Goal: Transaction & Acquisition: Book appointment/travel/reservation

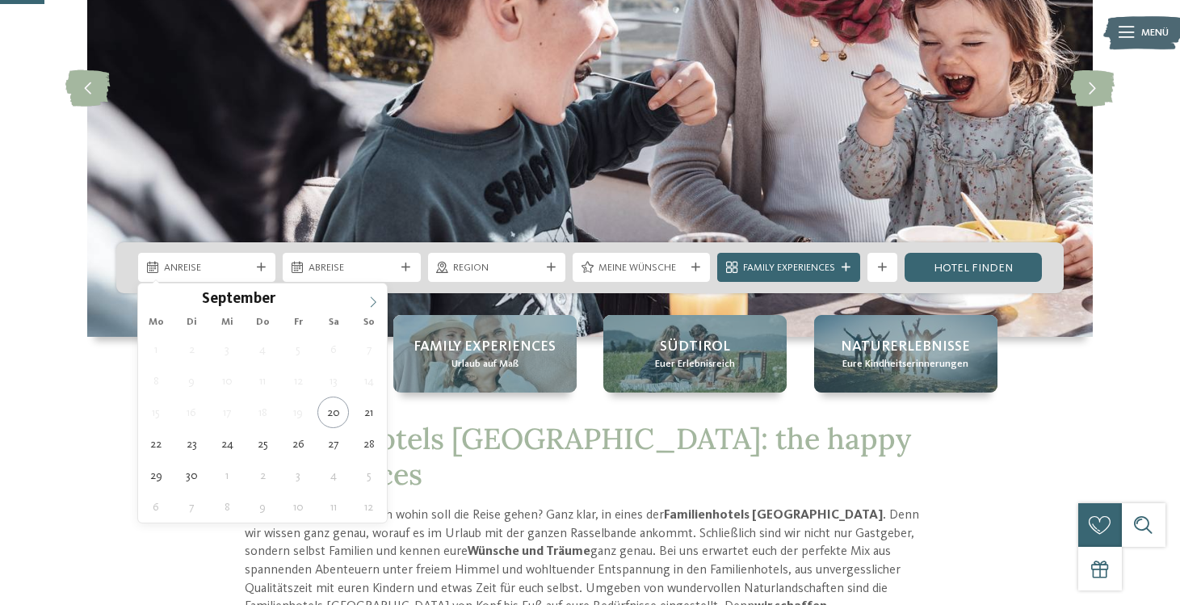
click at [373, 308] on span at bounding box center [373, 297] width 27 height 27
type div "05.10.2025"
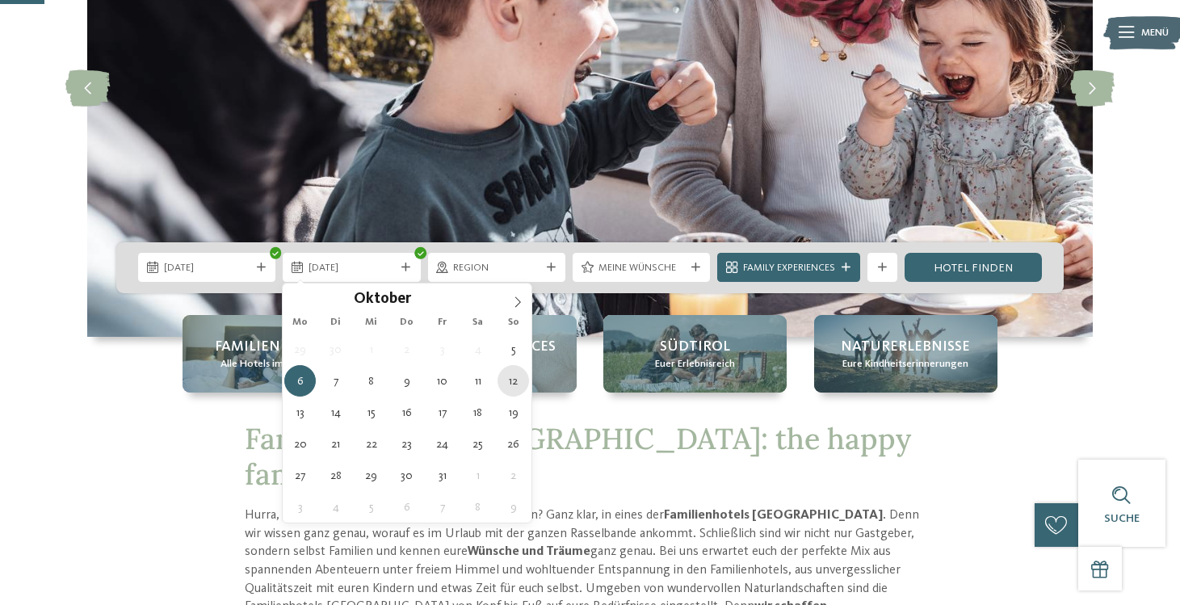
type div "12.10.2025"
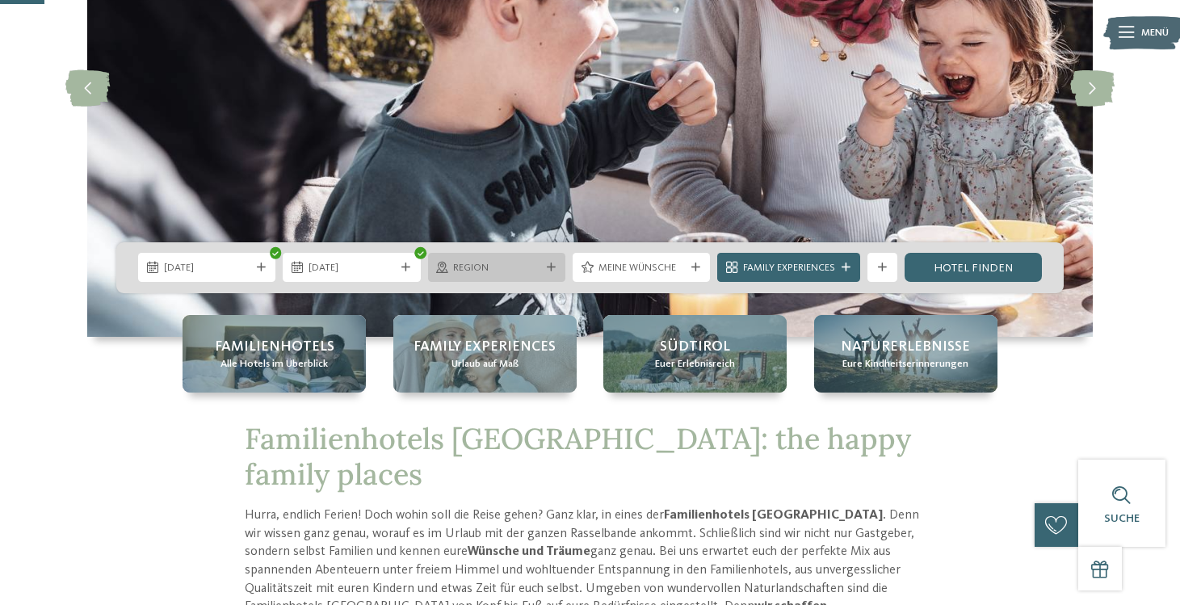
click at [553, 274] on div "Region" at bounding box center [496, 267] width 137 height 29
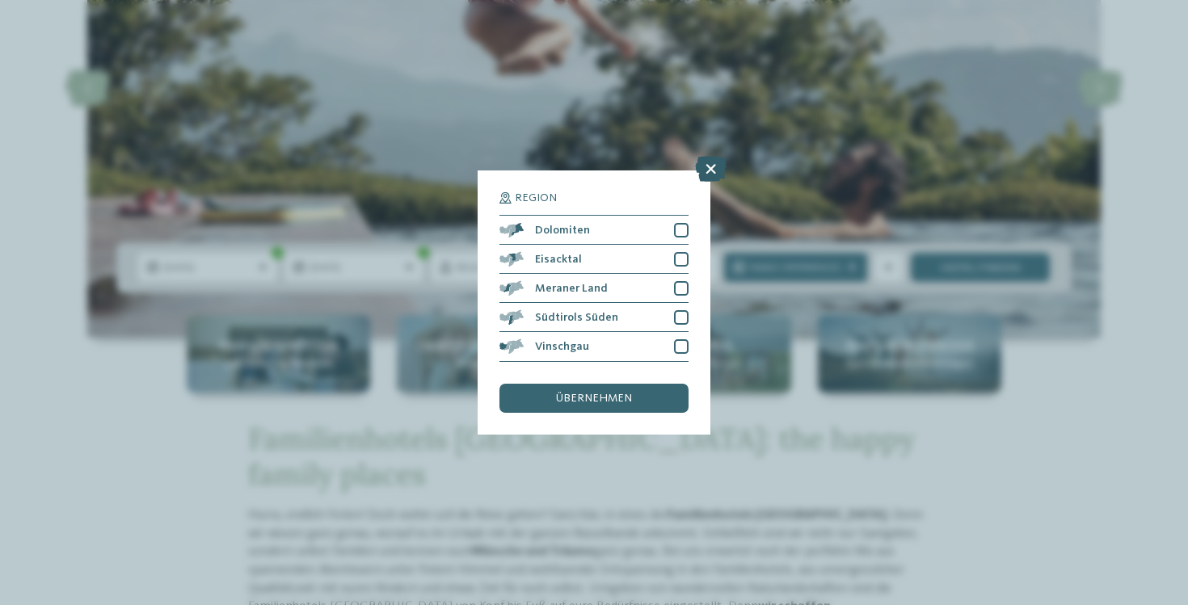
click at [709, 157] on icon at bounding box center [711, 170] width 32 height 26
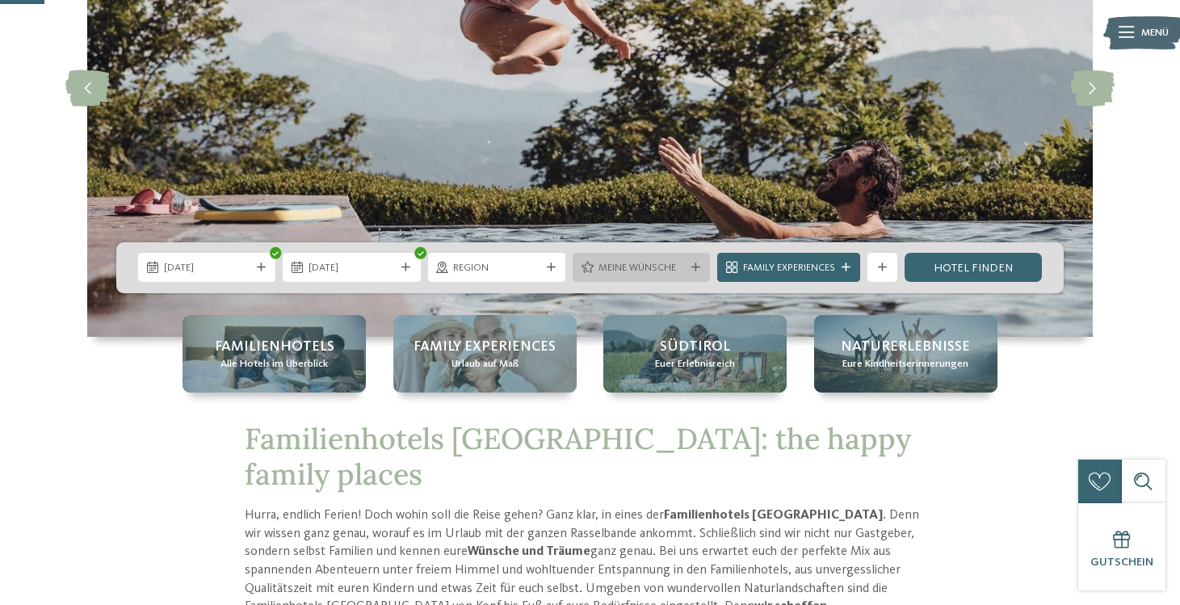
click at [700, 269] on div at bounding box center [695, 267] width 15 height 9
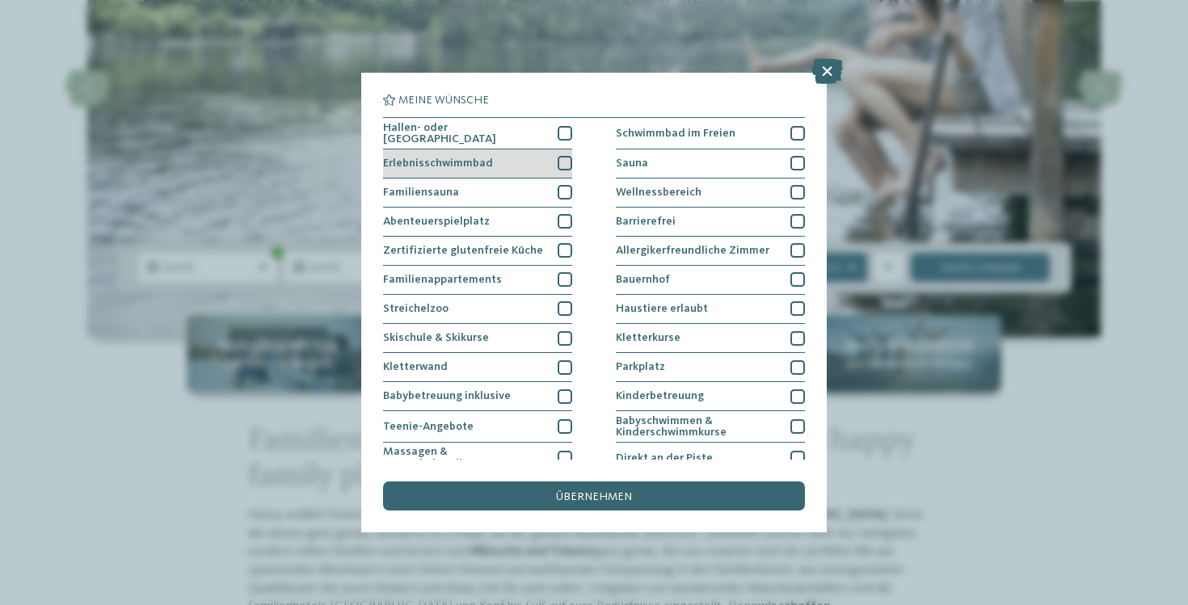
click at [562, 161] on div at bounding box center [564, 163] width 15 height 15
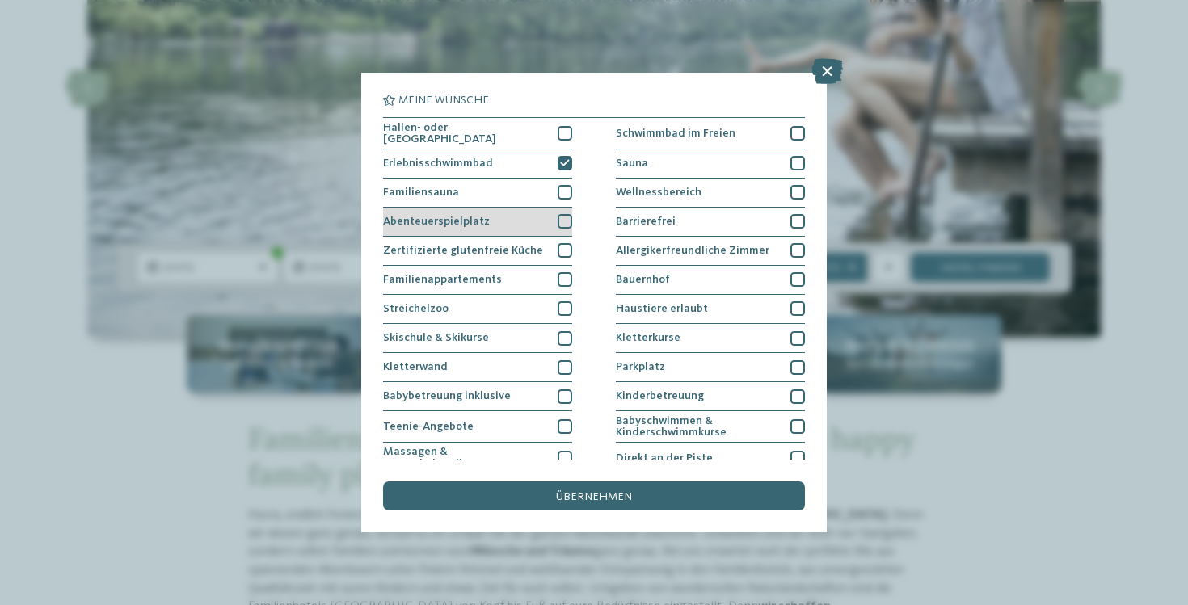
click at [567, 218] on div at bounding box center [564, 221] width 15 height 15
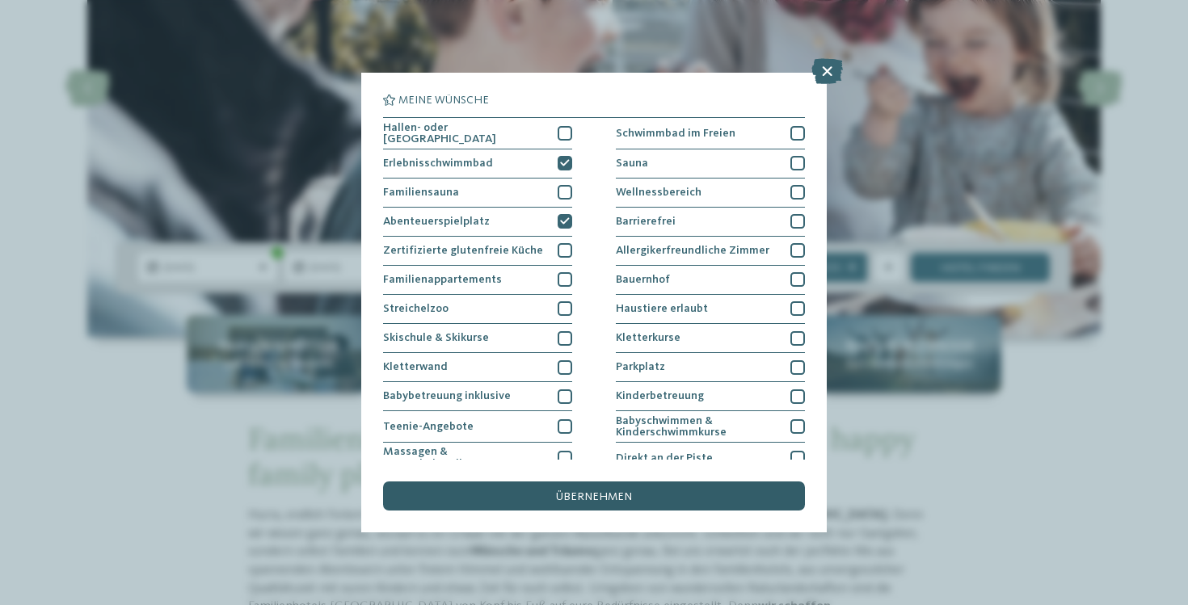
click at [612, 491] on span "übernehmen" at bounding box center [594, 496] width 76 height 11
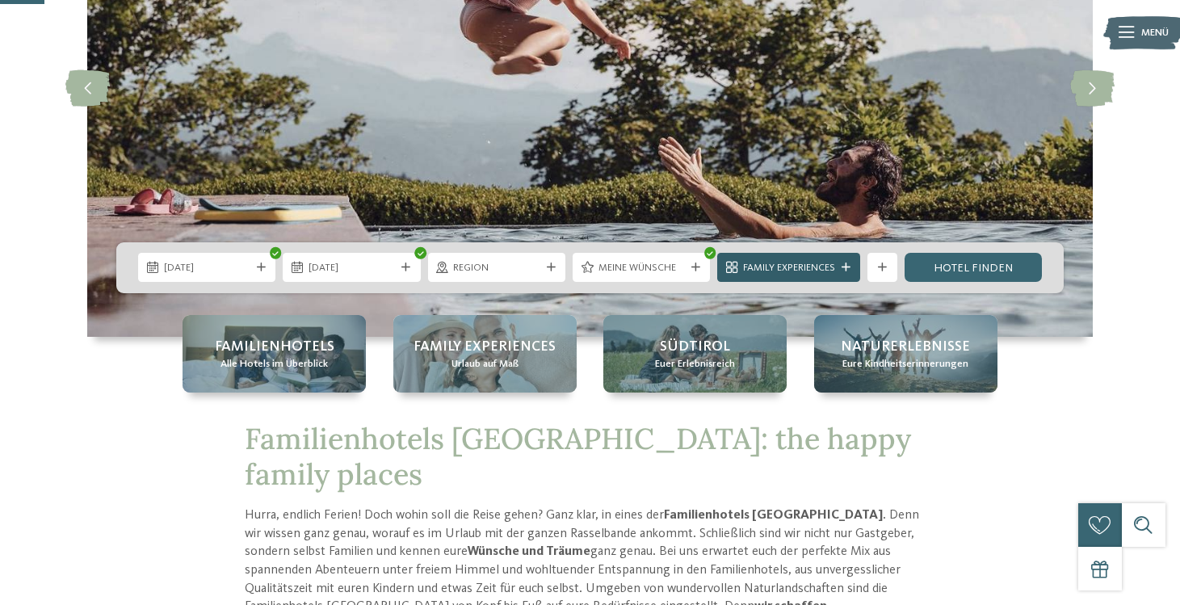
click at [850, 270] on icon at bounding box center [846, 267] width 9 height 9
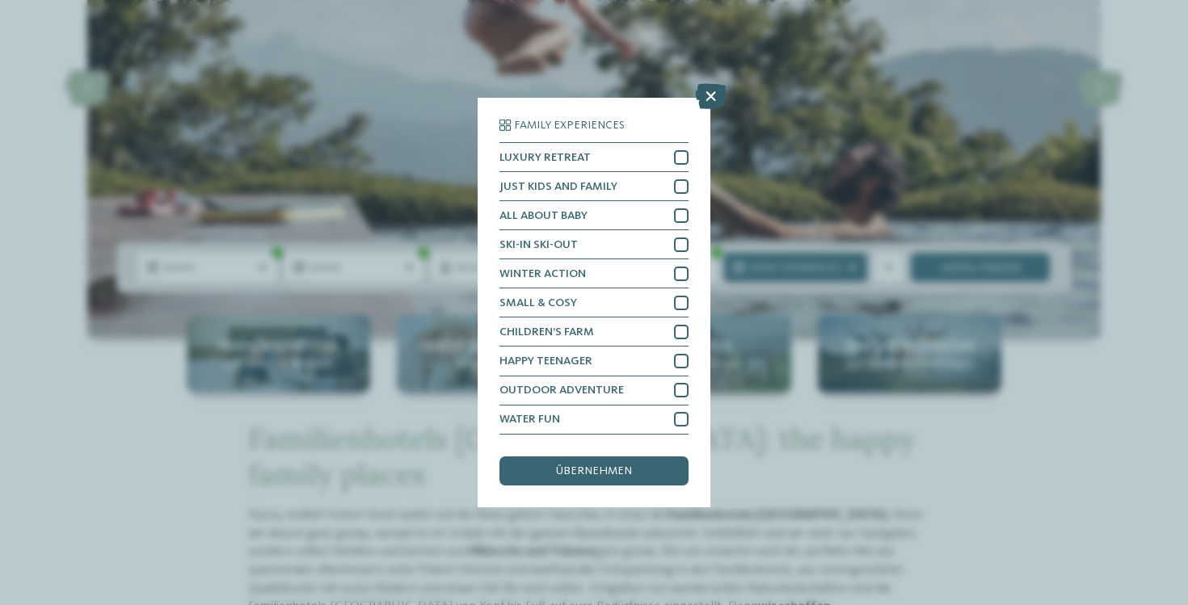
click at [711, 84] on icon at bounding box center [711, 97] width 32 height 26
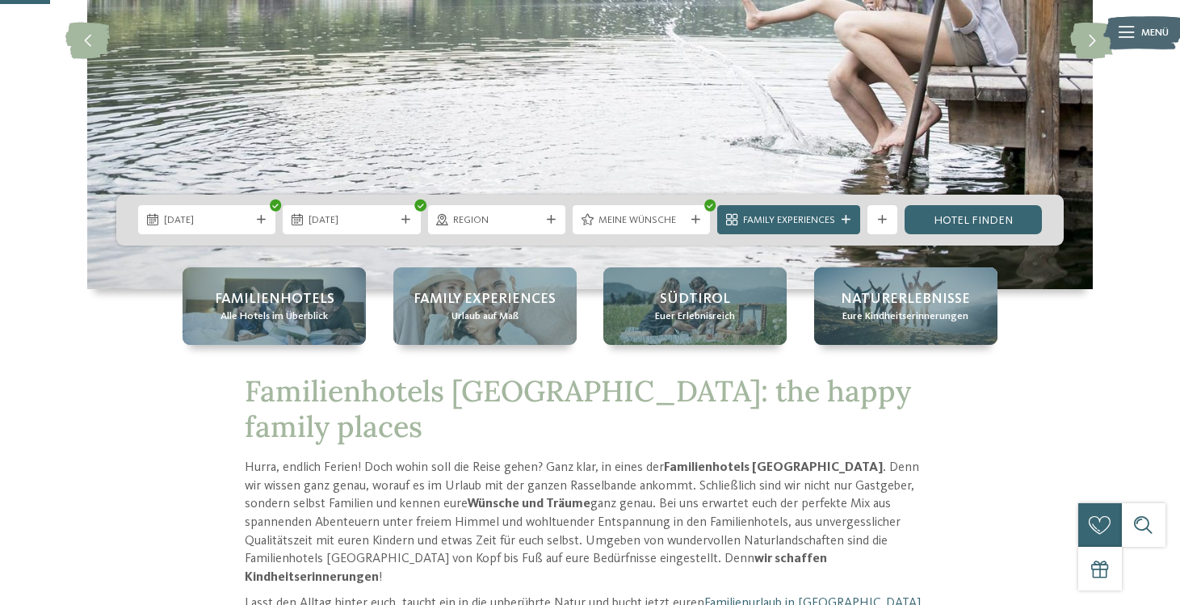
scroll to position [280, 0]
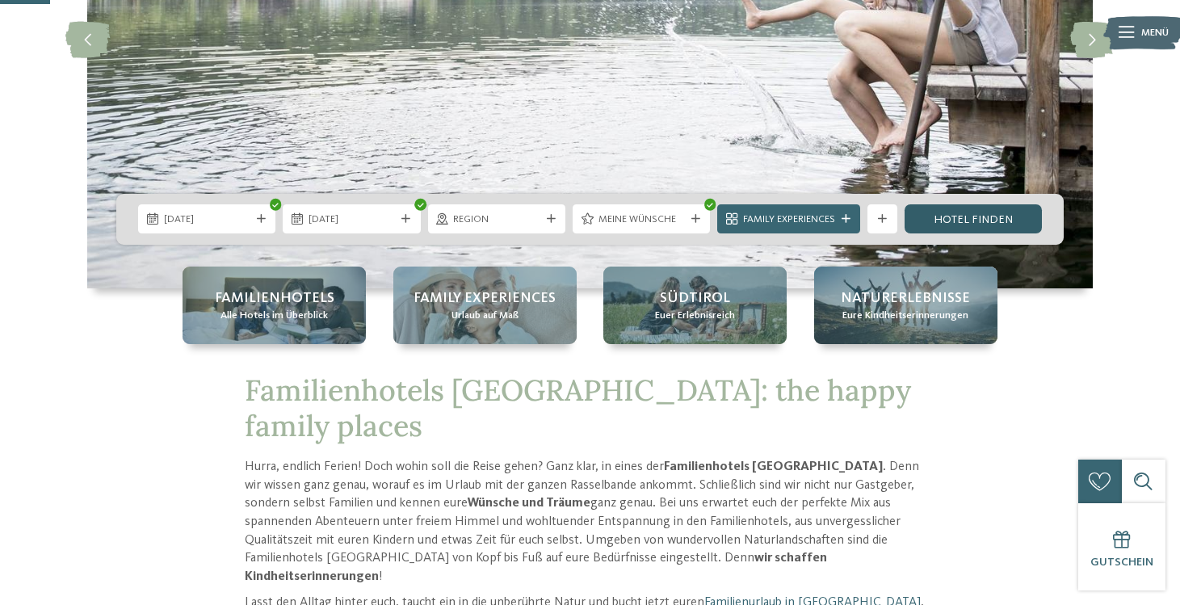
click at [990, 214] on link "Hotel finden" at bounding box center [973, 218] width 137 height 29
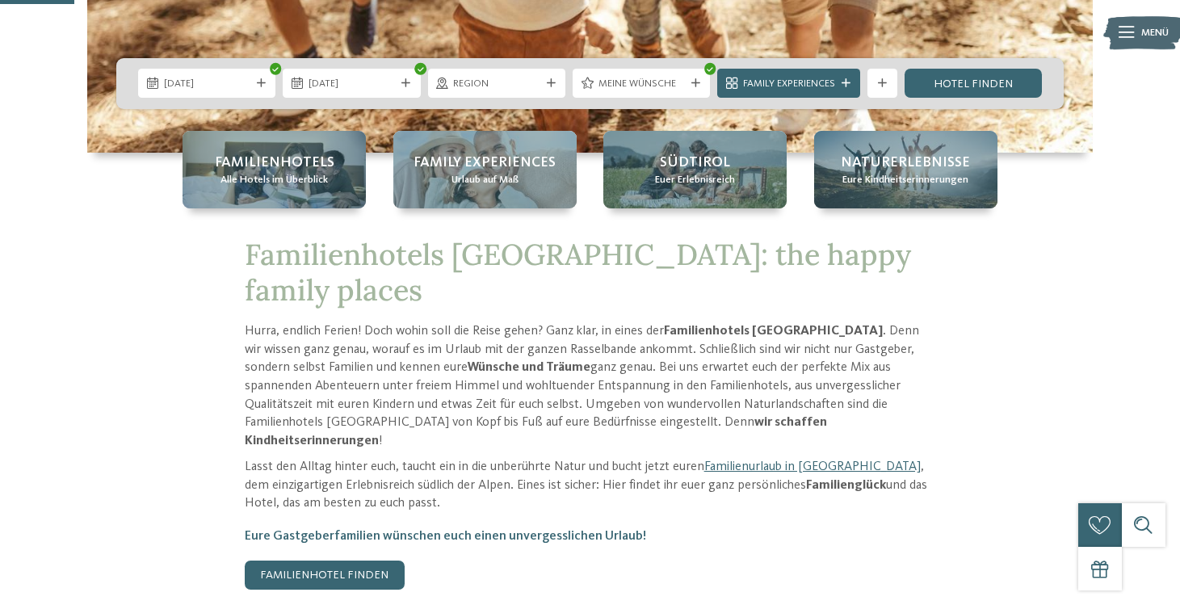
scroll to position [419, 0]
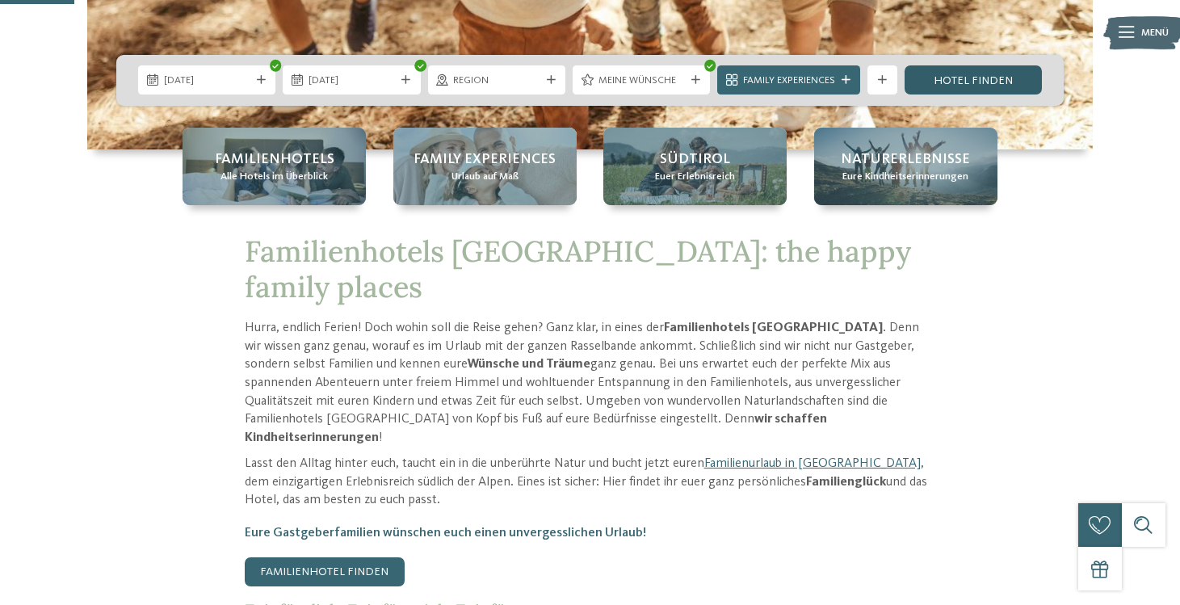
click at [991, 78] on link "Hotel finden" at bounding box center [973, 79] width 137 height 29
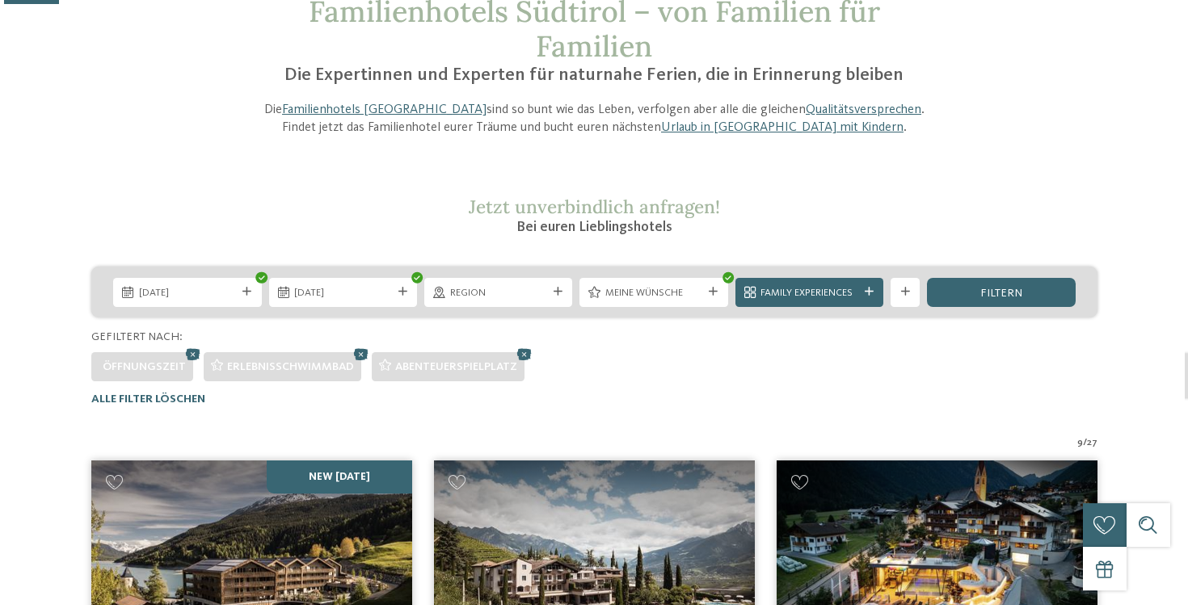
scroll to position [115, 0]
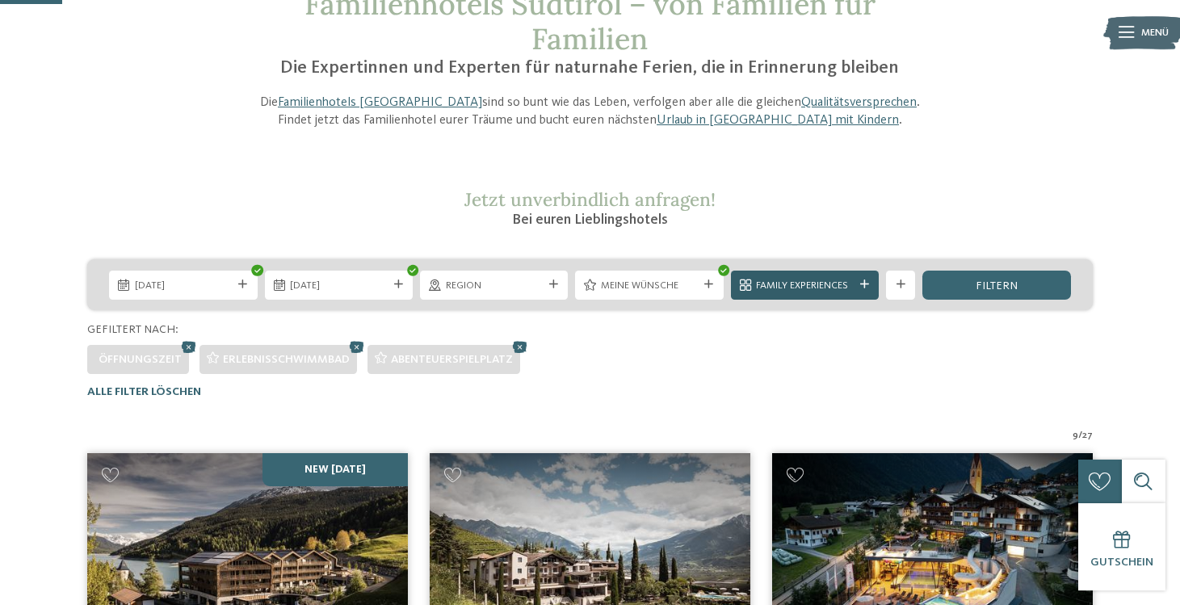
click at [869, 284] on div at bounding box center [864, 284] width 15 height 9
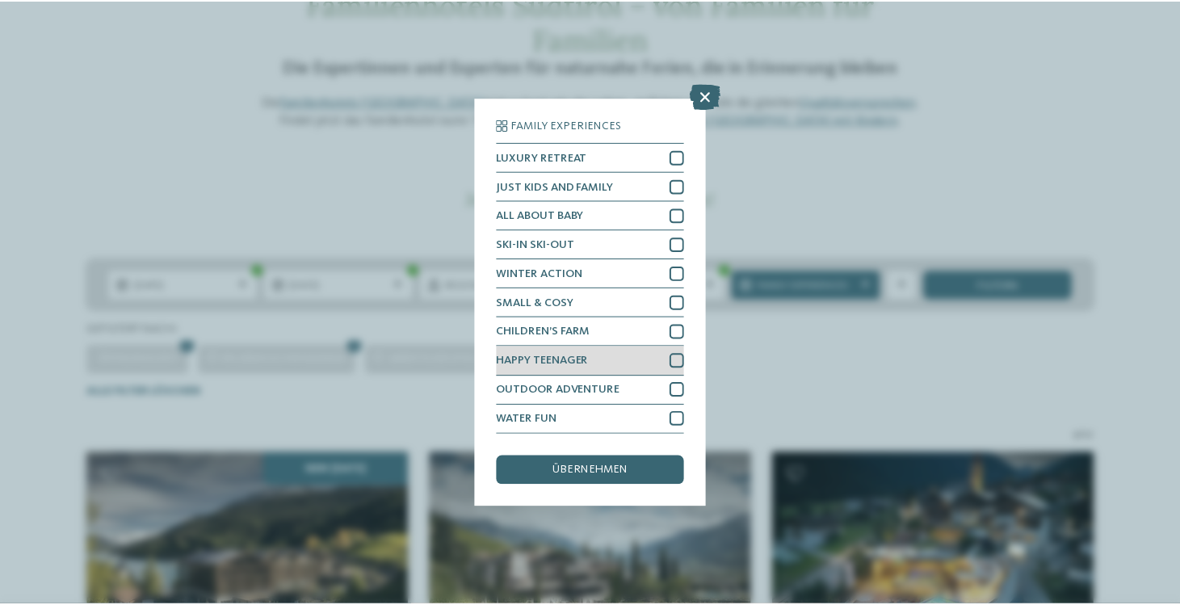
scroll to position [95, 0]
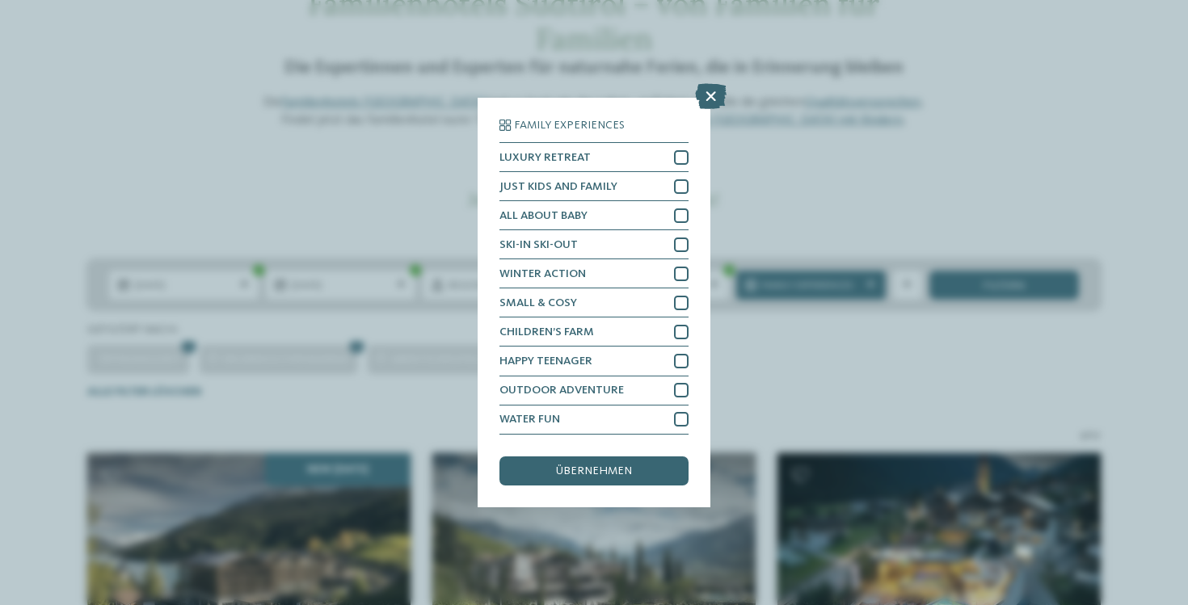
click at [801, 364] on div "Family Experiences LUXURY RETREAT JUST KIDS AND FAMILY" at bounding box center [594, 302] width 1188 height 605
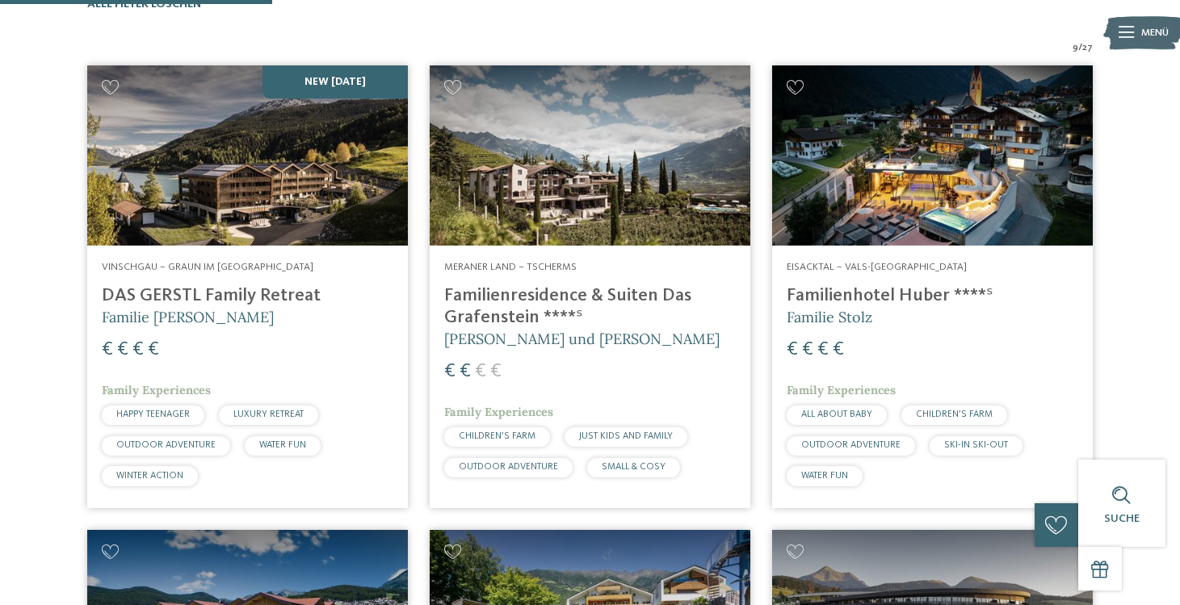
scroll to position [500, 0]
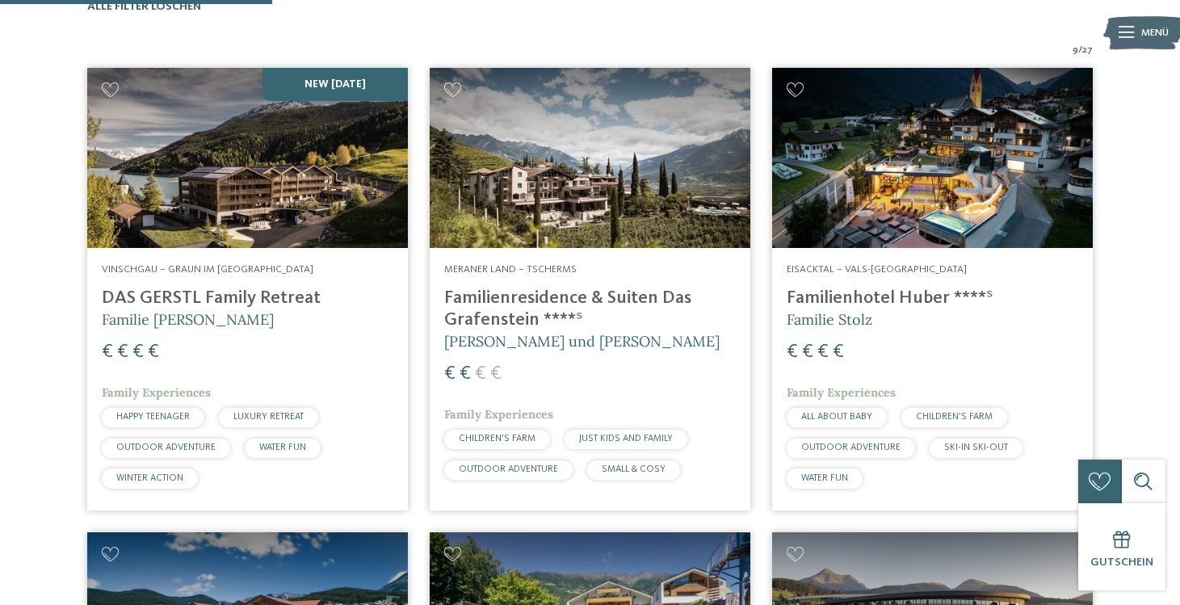
click at [503, 302] on h4 "Familienresidence & Suiten Das Grafenstein ****ˢ" at bounding box center [590, 310] width 292 height 44
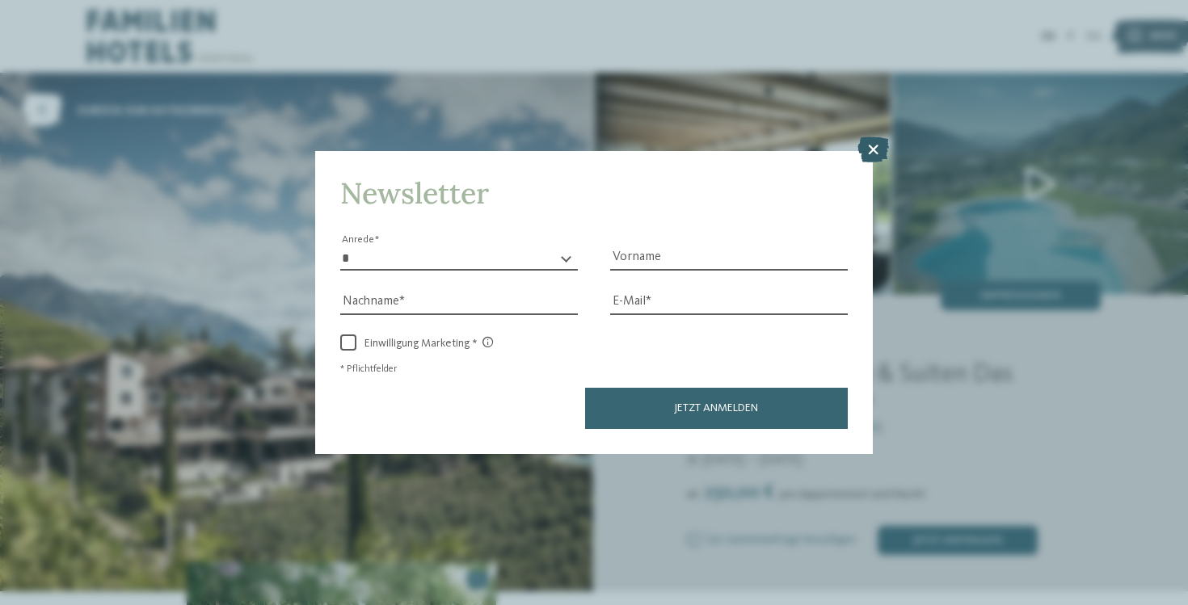
click at [869, 137] on icon at bounding box center [873, 150] width 32 height 26
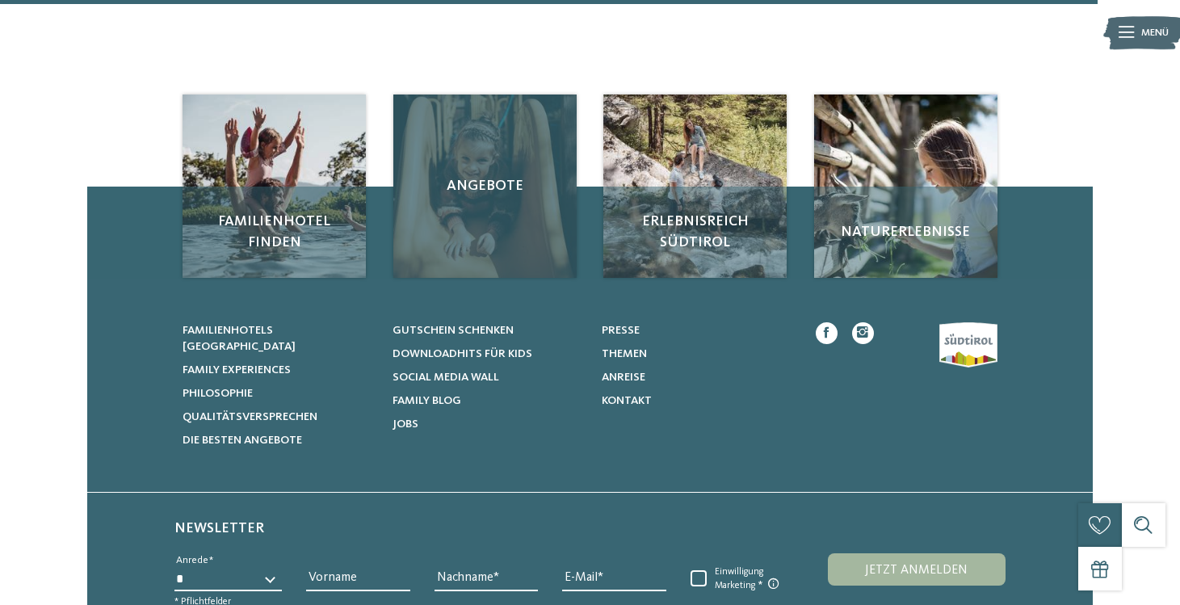
scroll to position [2050, 0]
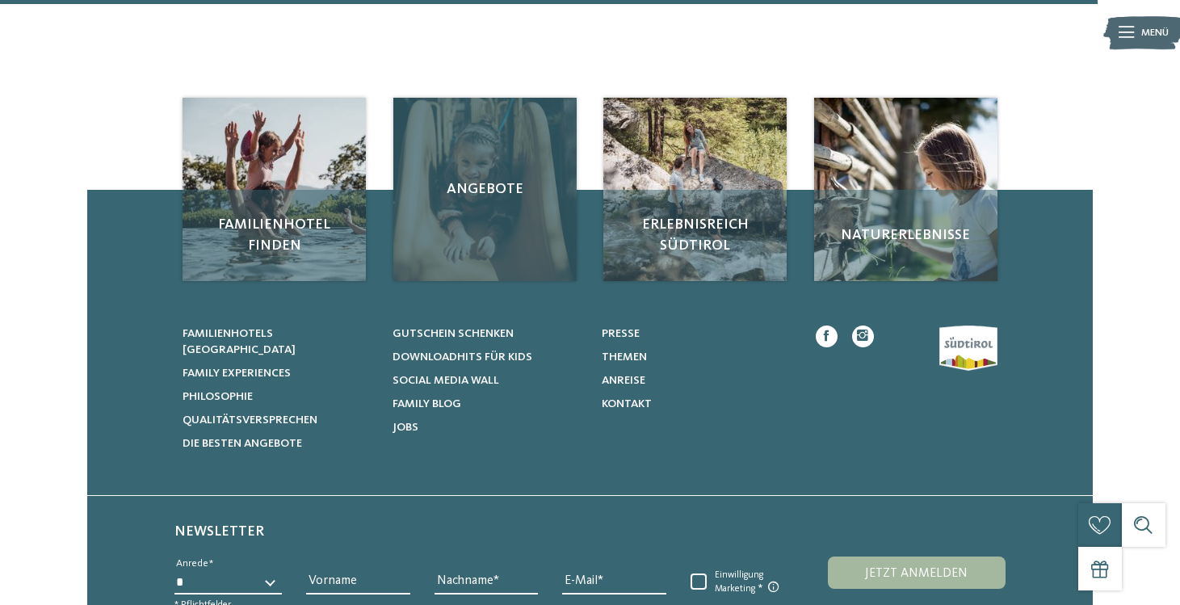
click at [508, 212] on div "Angebote" at bounding box center [484, 189] width 183 height 183
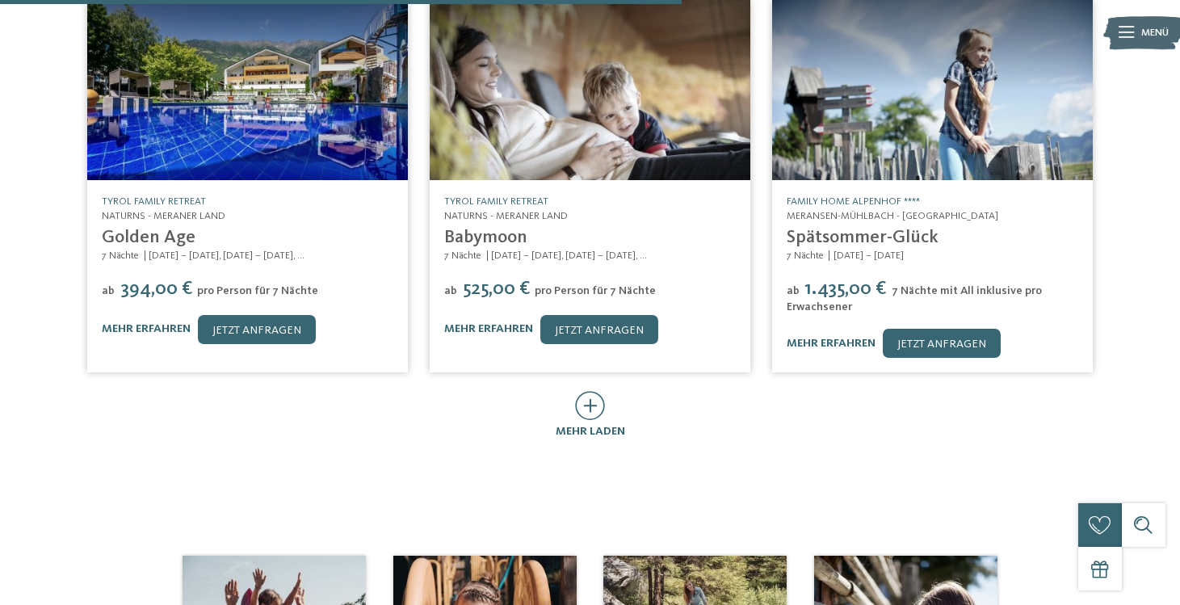
scroll to position [816, 0]
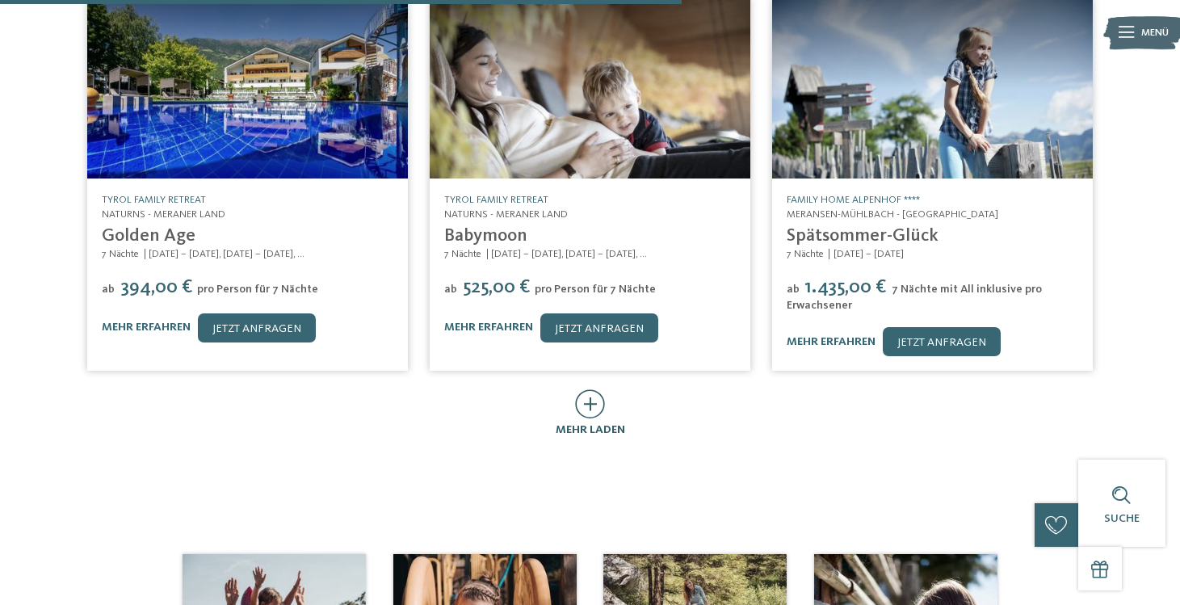
click at [578, 389] on icon at bounding box center [590, 403] width 30 height 29
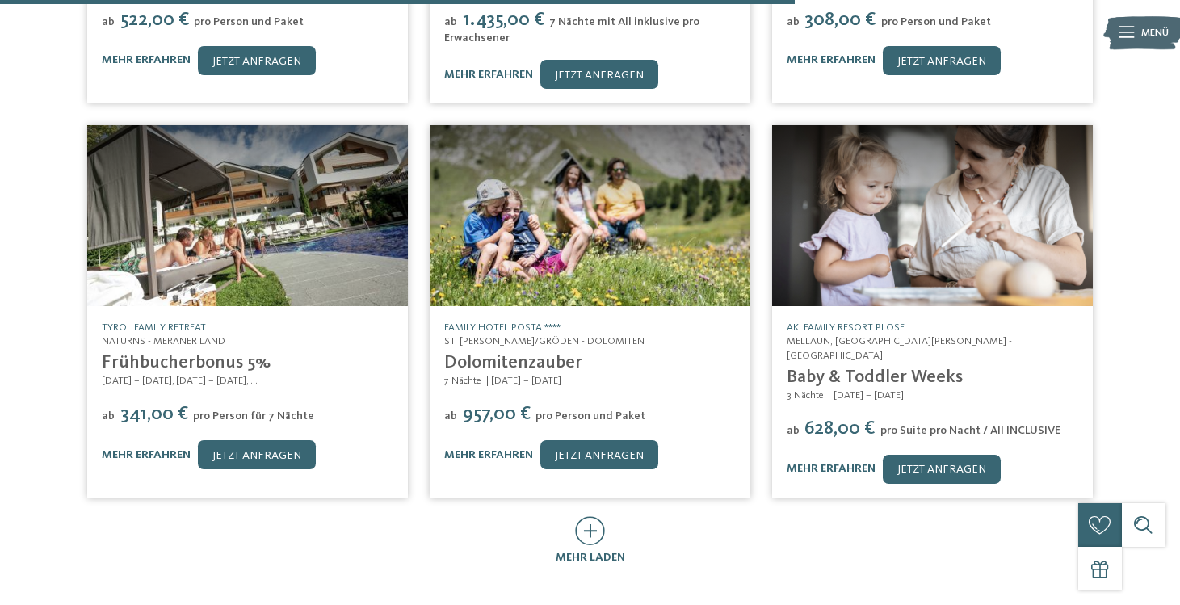
scroll to position [1483, 0]
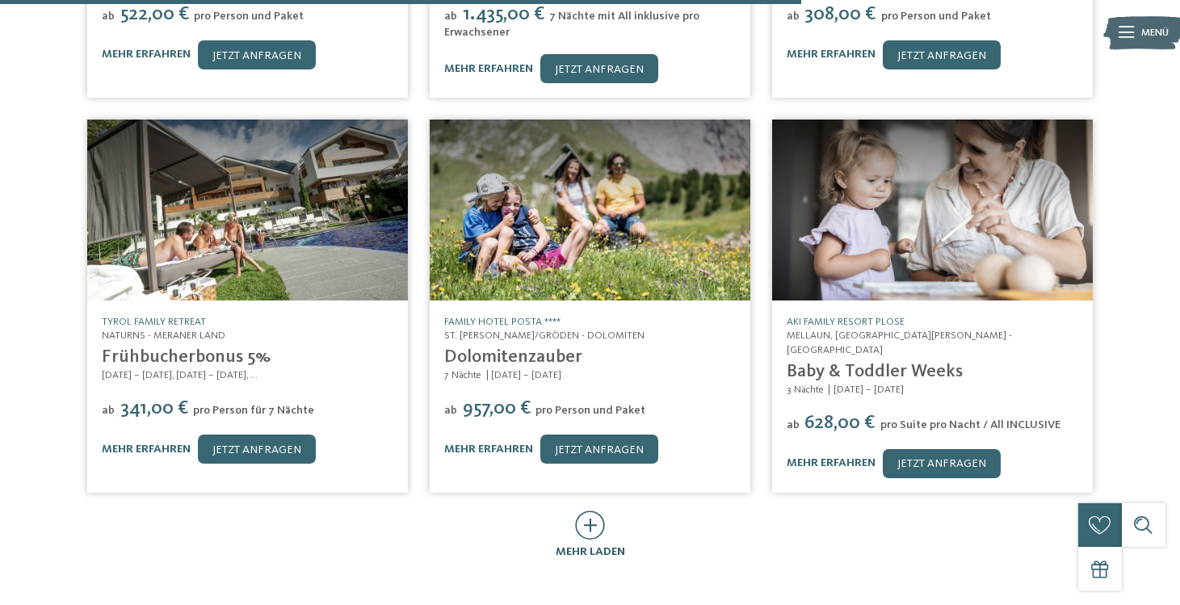
click at [587, 511] on icon at bounding box center [590, 525] width 30 height 29
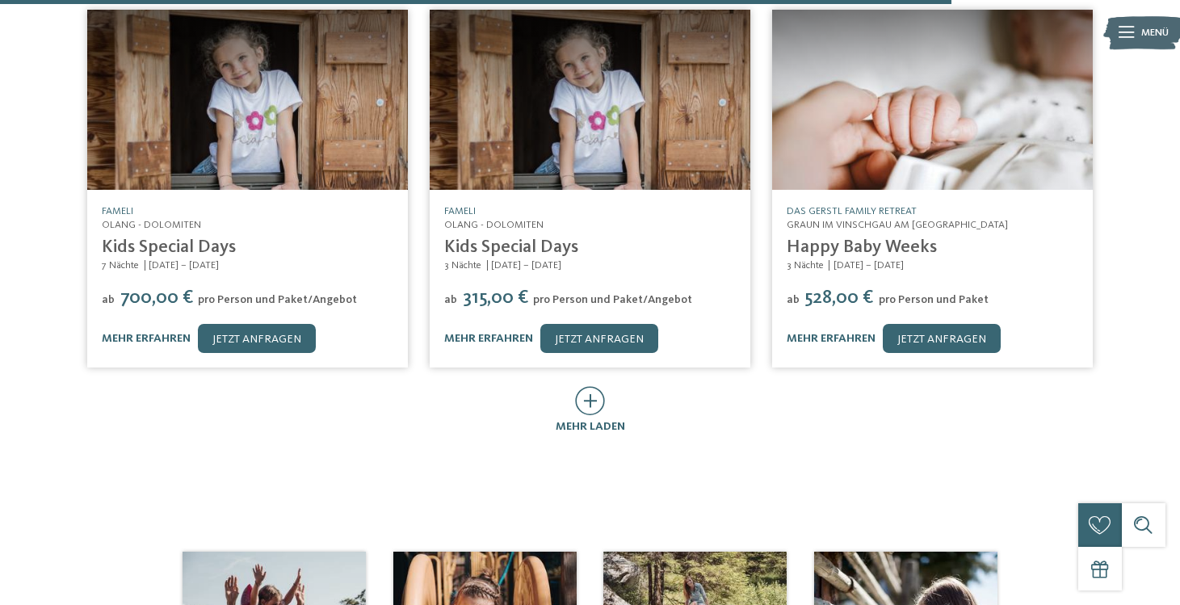
scroll to position [2371, 0]
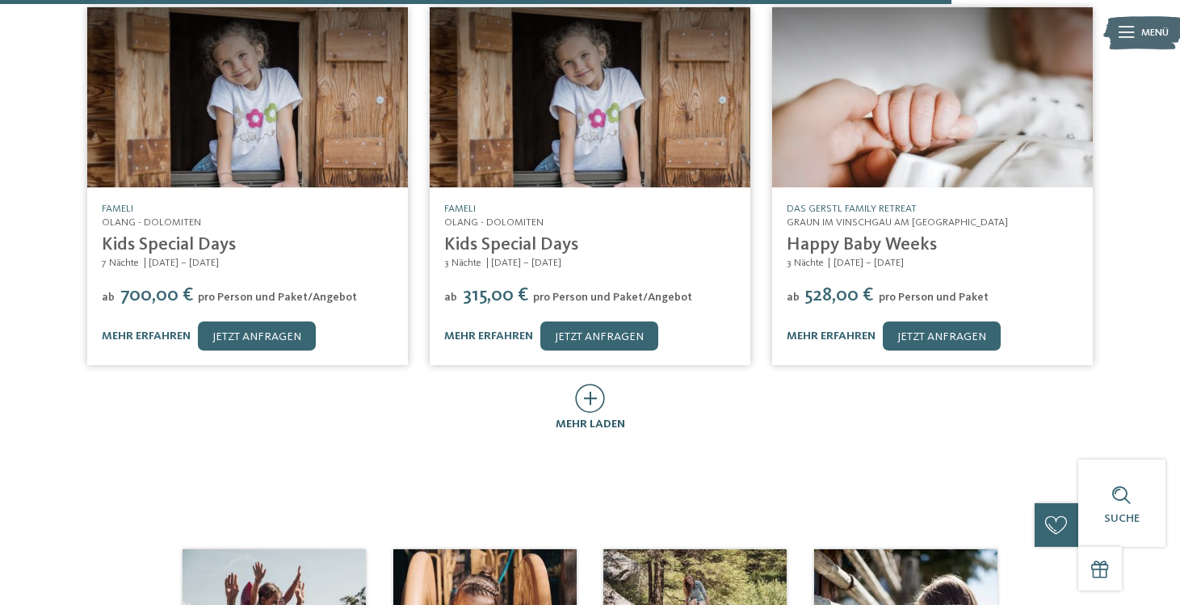
click at [595, 384] on icon at bounding box center [590, 398] width 30 height 29
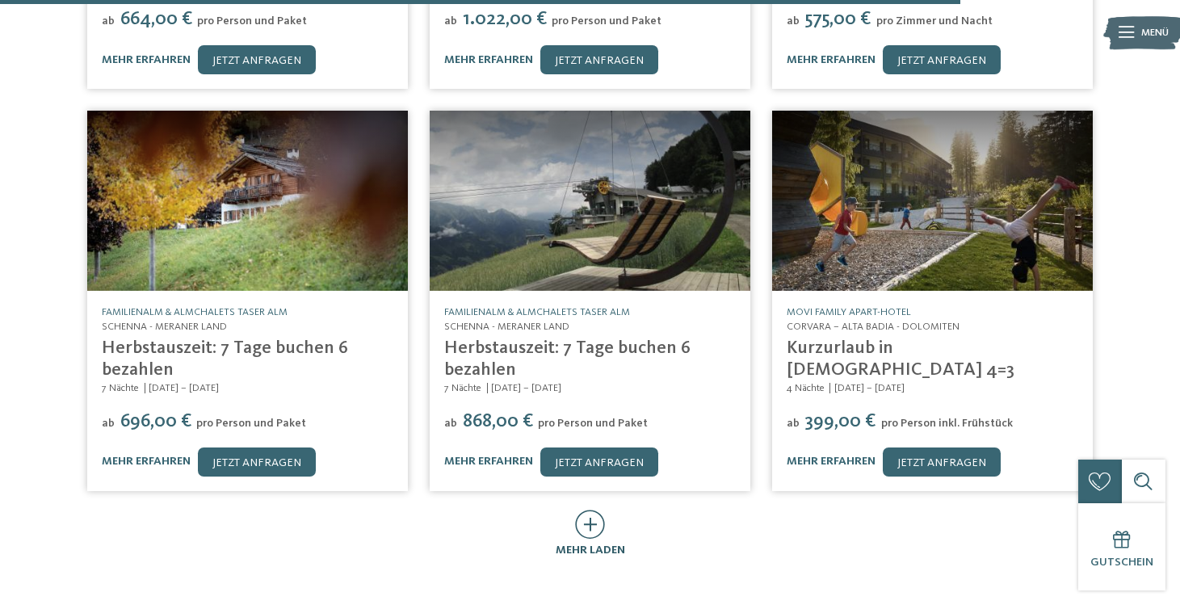
scroll to position [3030, 0]
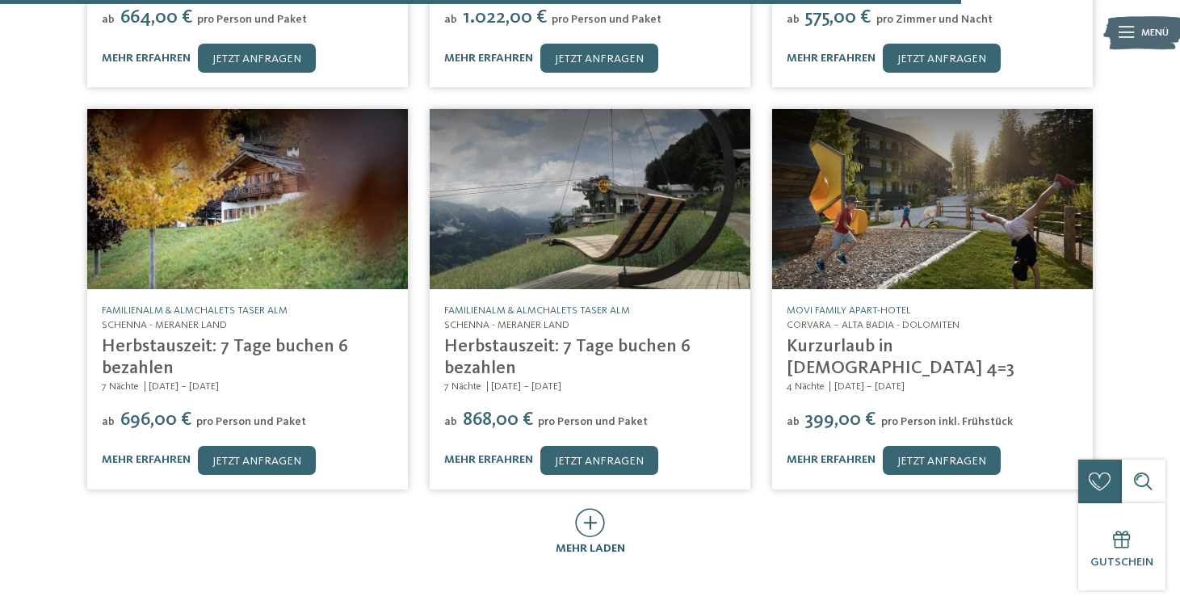
click at [586, 508] on icon at bounding box center [590, 522] width 30 height 29
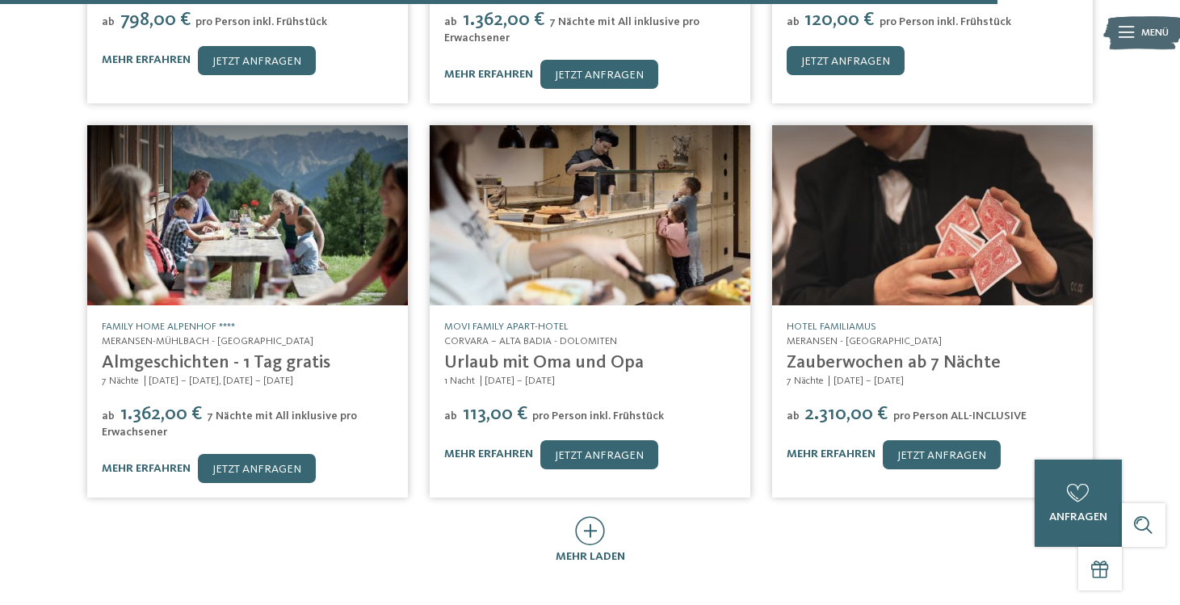
scroll to position [3813, 0]
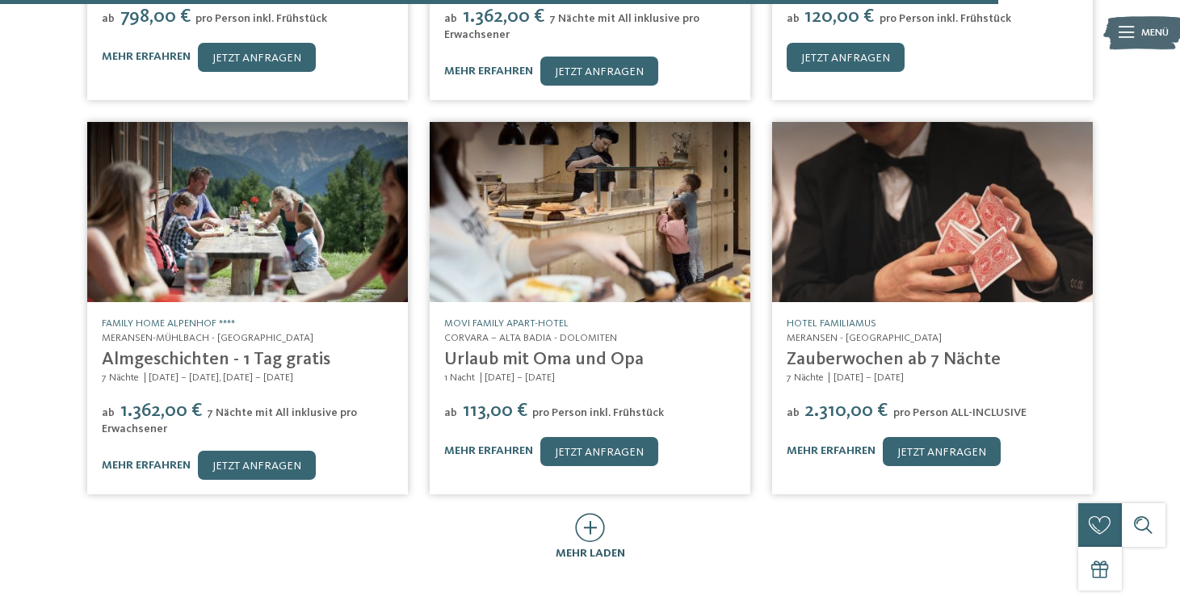
click at [591, 513] on icon at bounding box center [590, 527] width 30 height 29
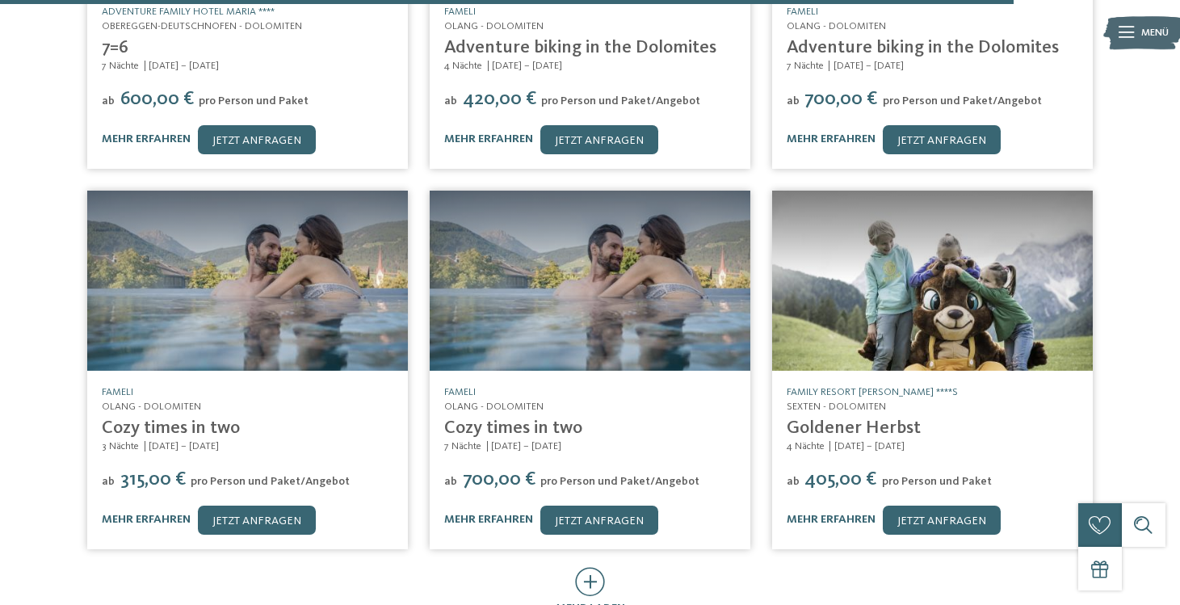
scroll to position [4522, 0]
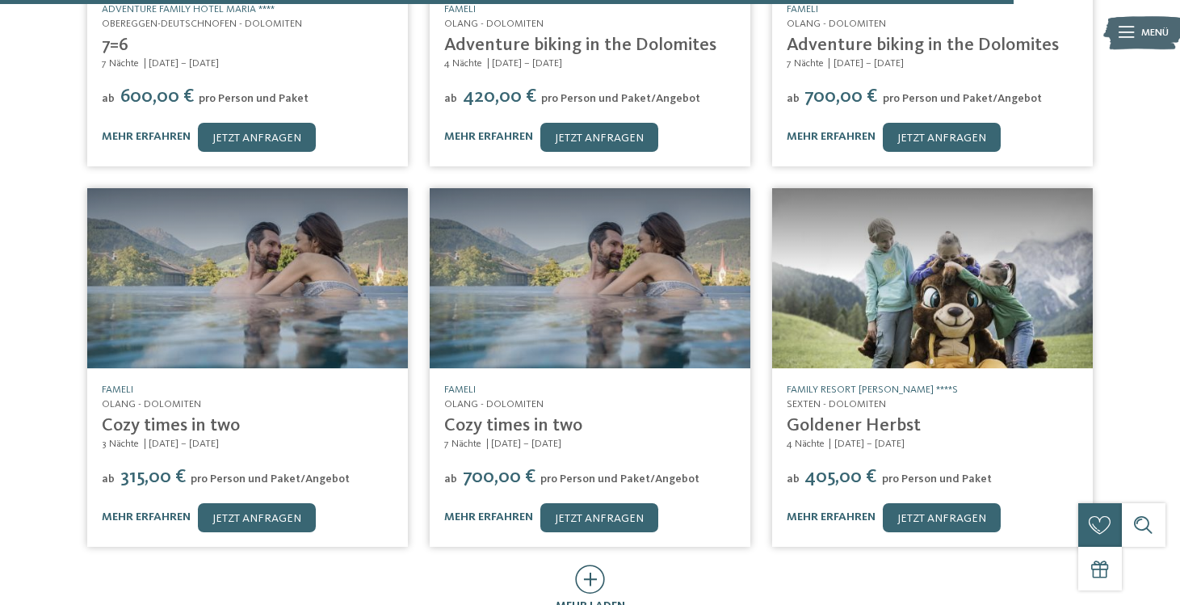
click at [591, 565] on icon at bounding box center [590, 579] width 30 height 29
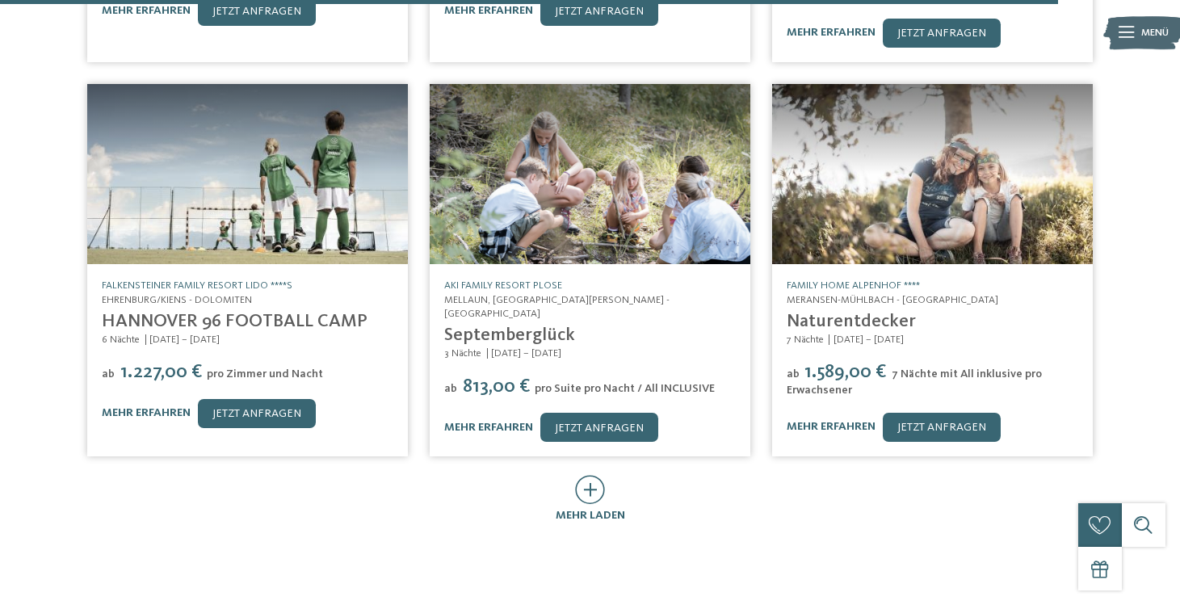
scroll to position [5412, 0]
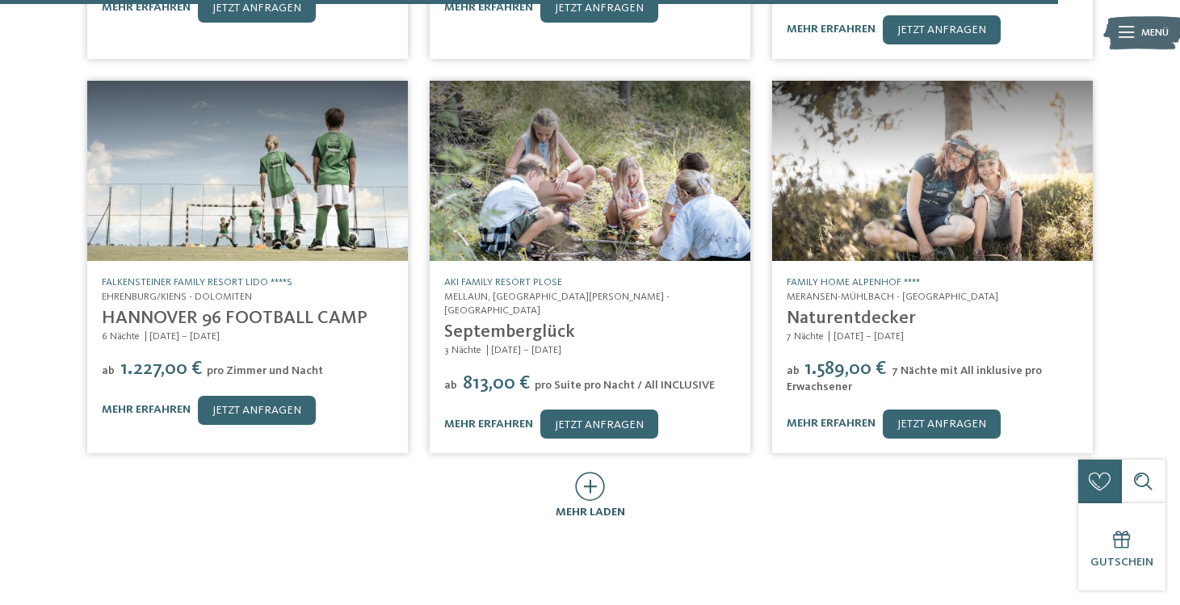
click at [585, 472] on icon at bounding box center [590, 486] width 30 height 29
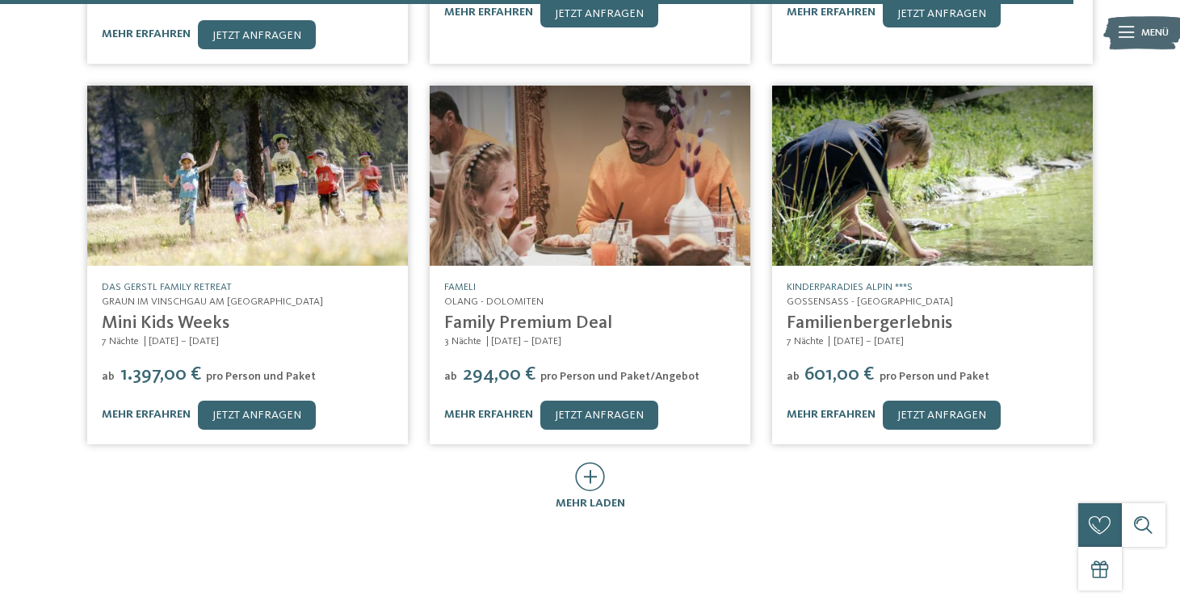
scroll to position [6206, 0]
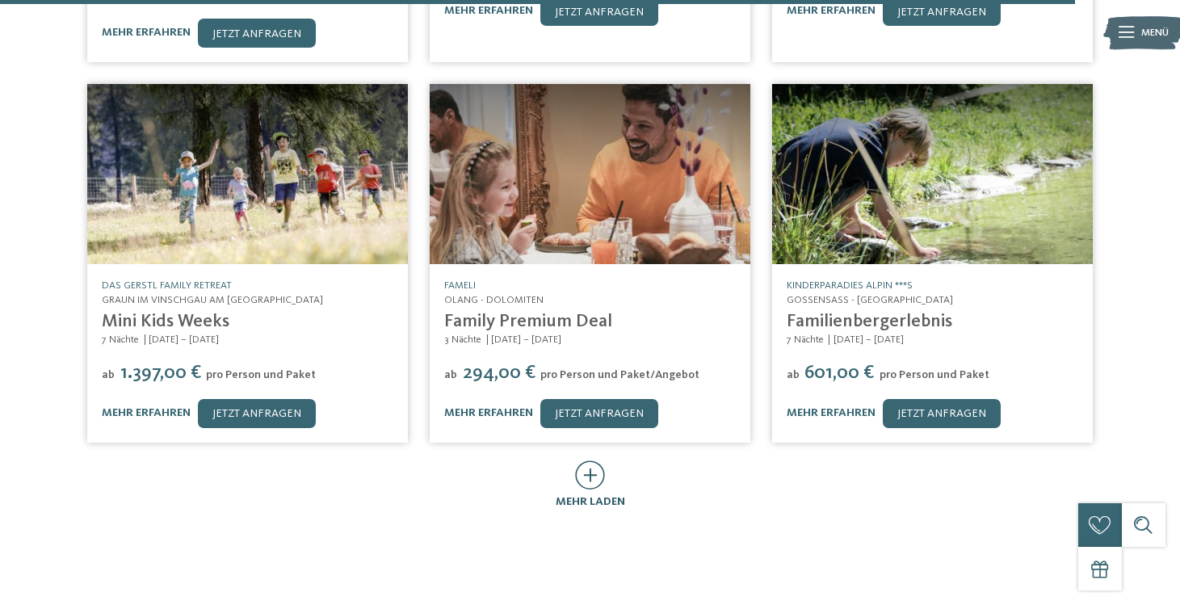
click at [593, 461] on icon at bounding box center [590, 475] width 30 height 29
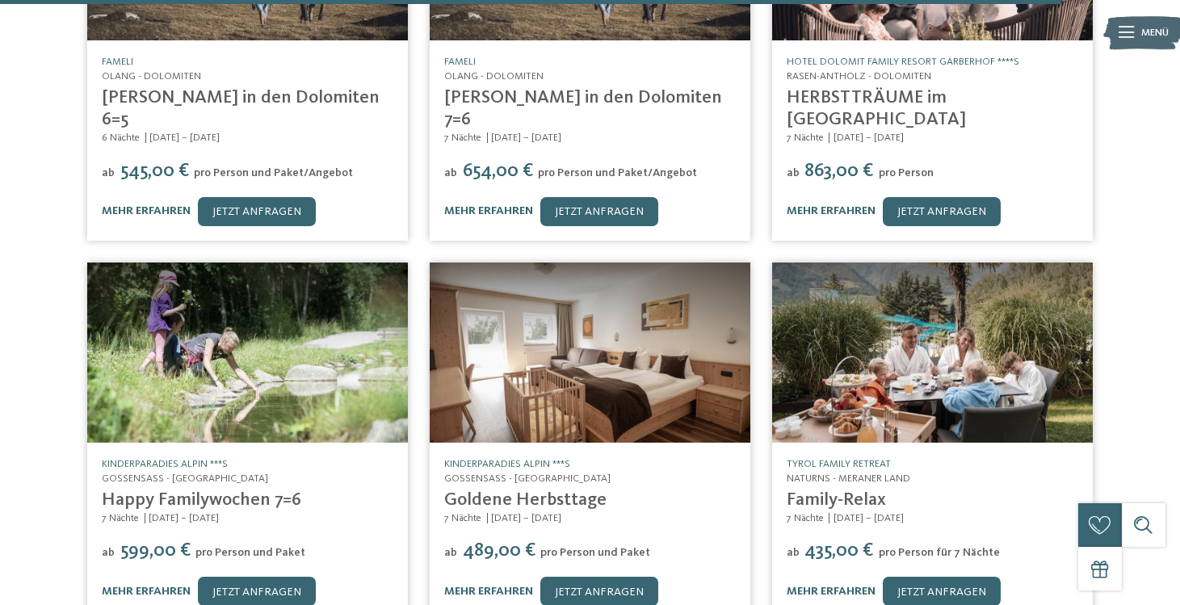
scroll to position [6821, 0]
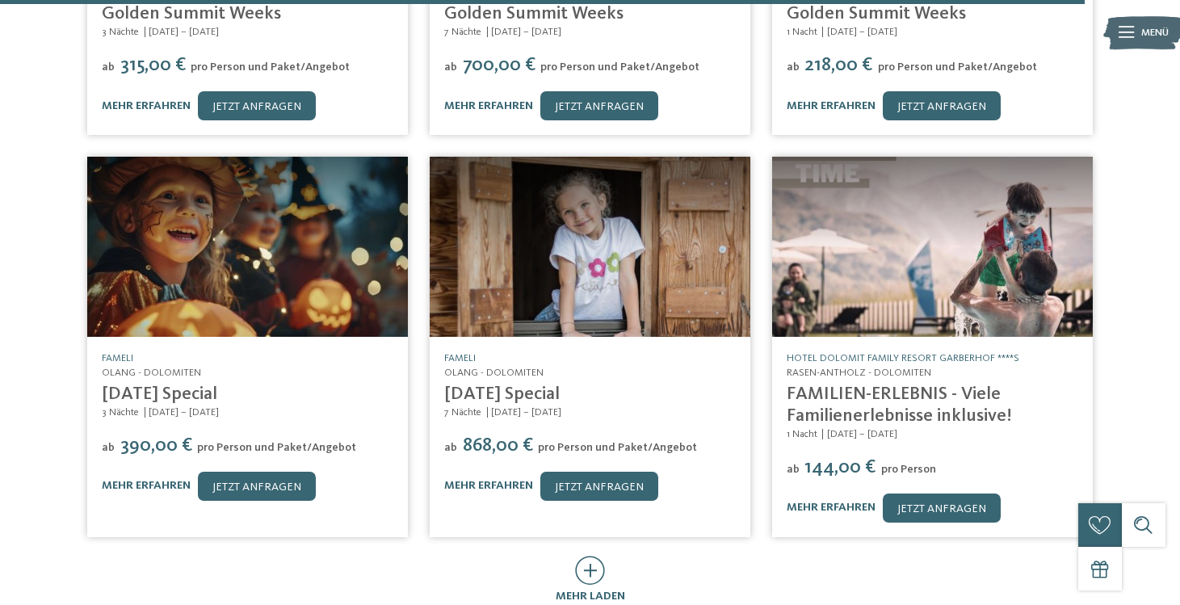
scroll to position [7679, 0]
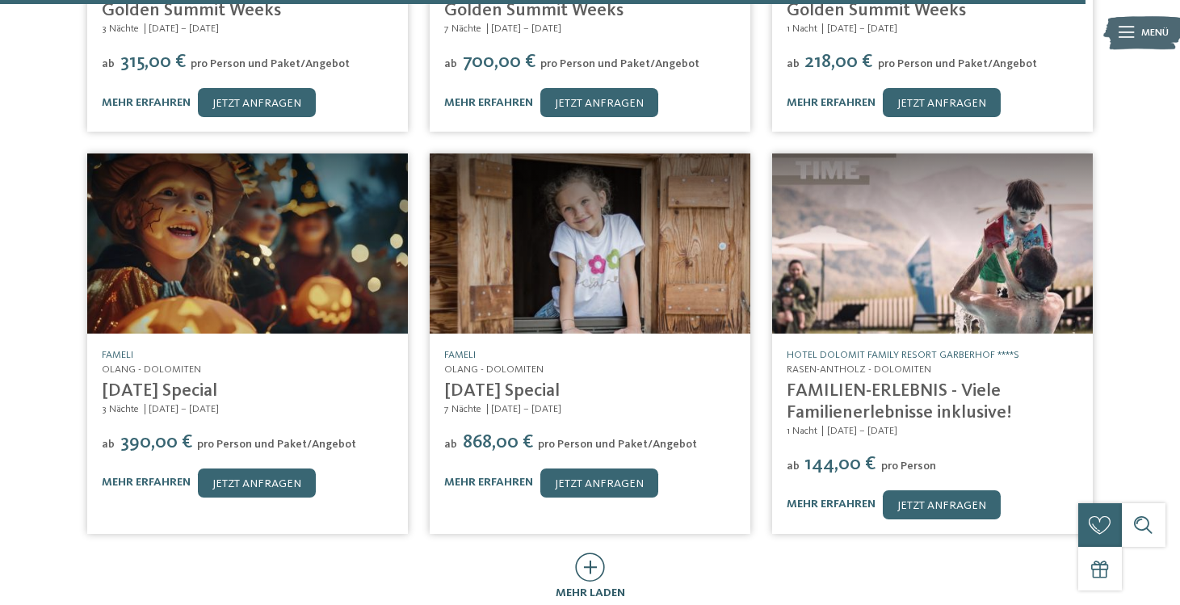
click at [589, 553] on icon at bounding box center [590, 567] width 30 height 29
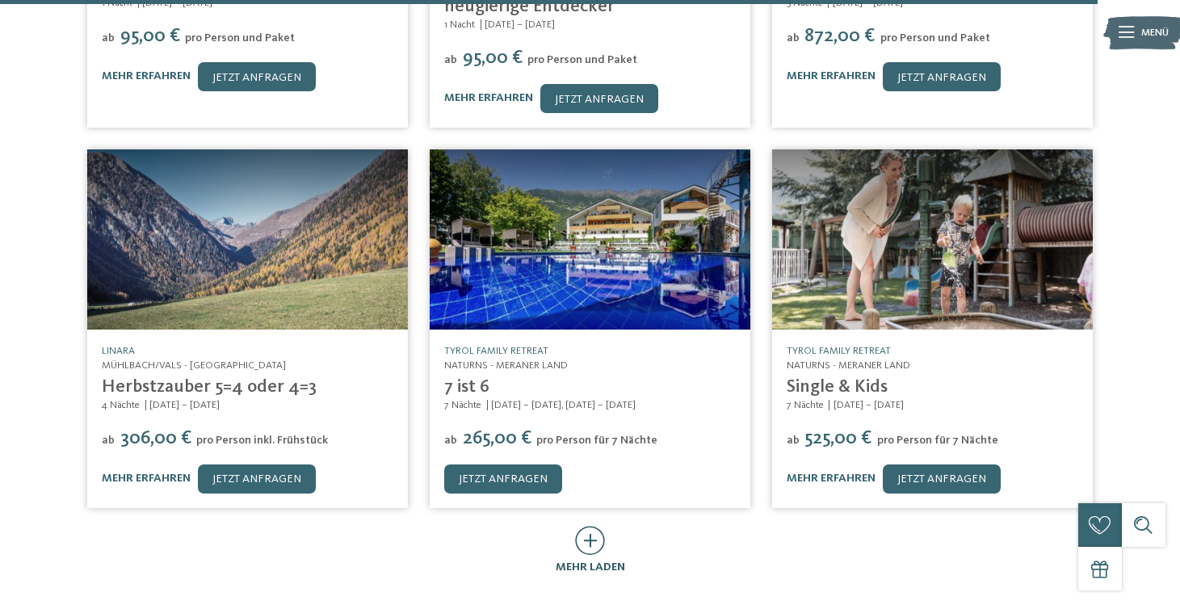
scroll to position [8500, 0]
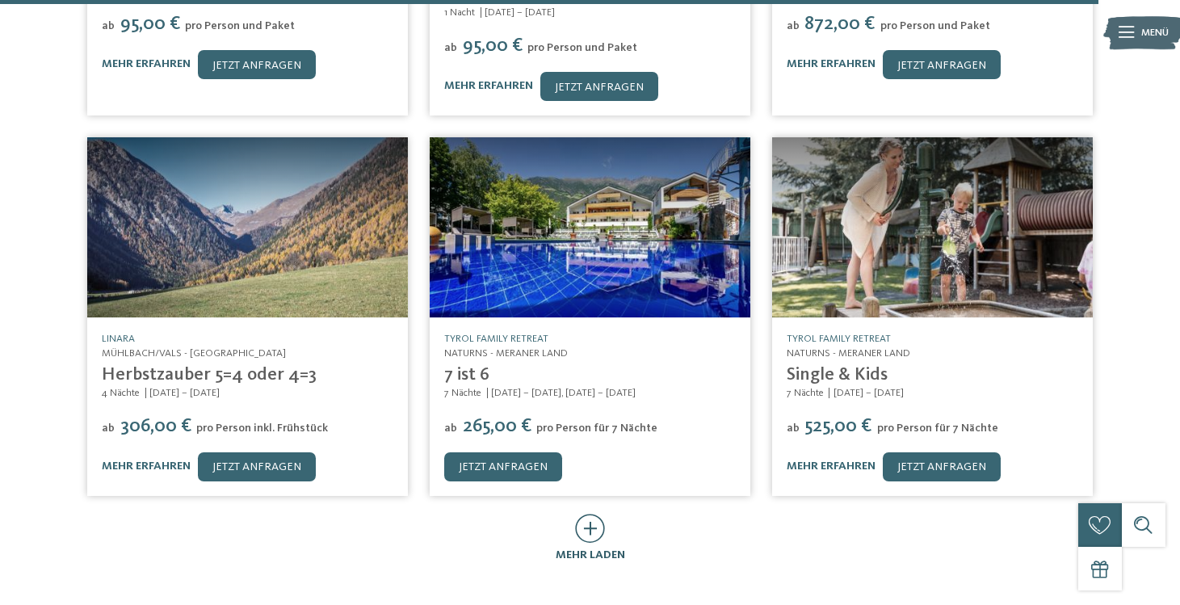
click at [592, 514] on icon at bounding box center [590, 528] width 30 height 29
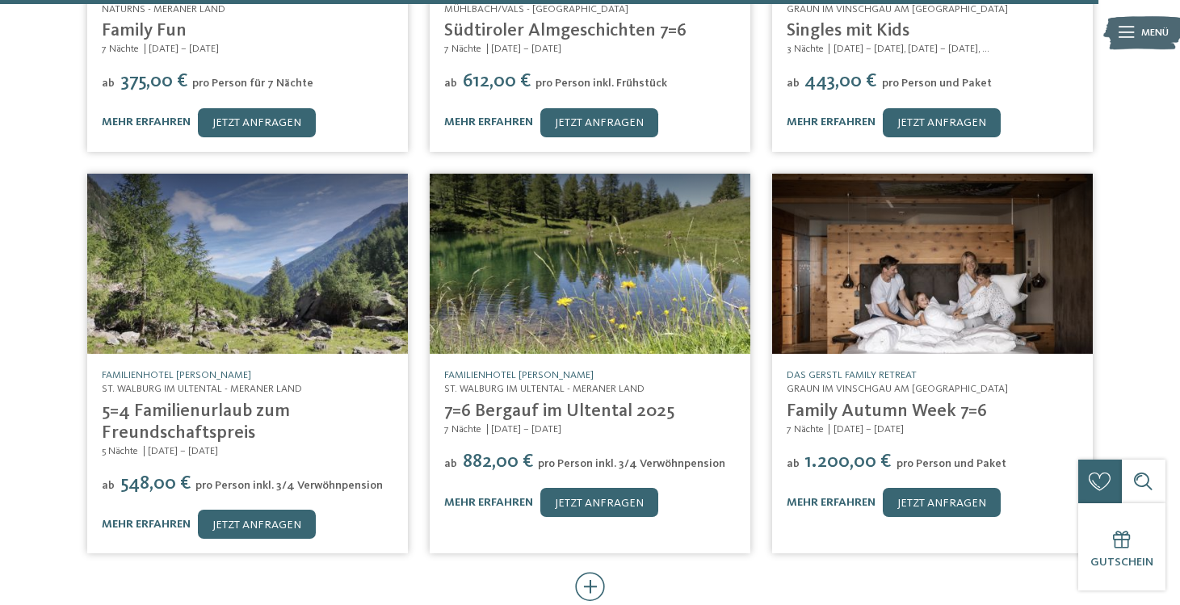
scroll to position [9229, 0]
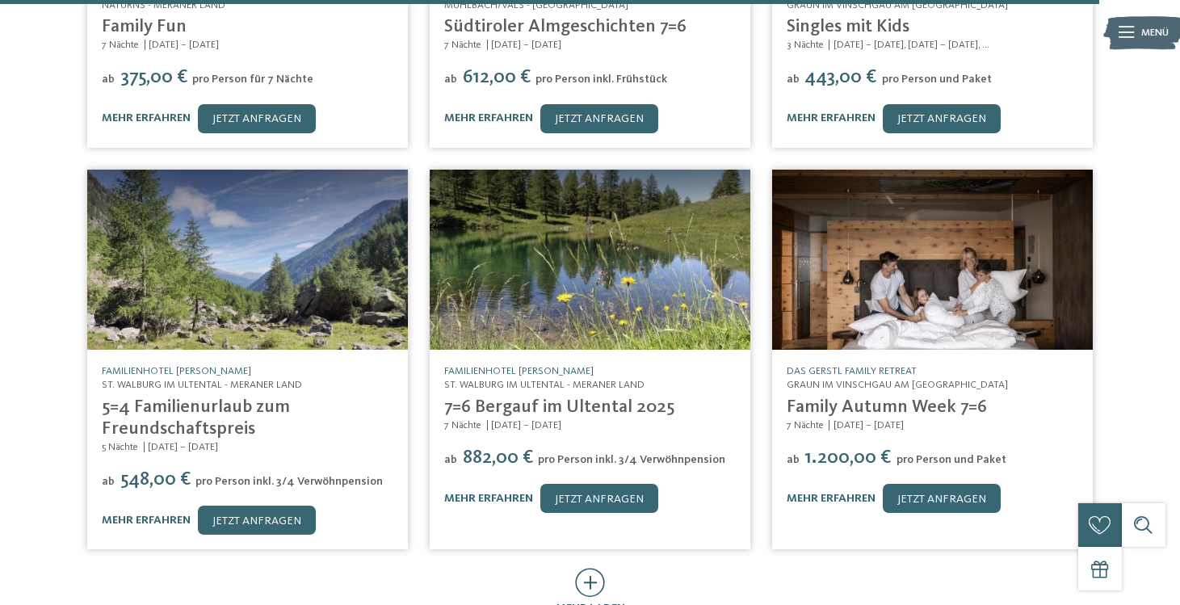
click at [599, 600] on div "mehr laden" at bounding box center [590, 608] width 69 height 16
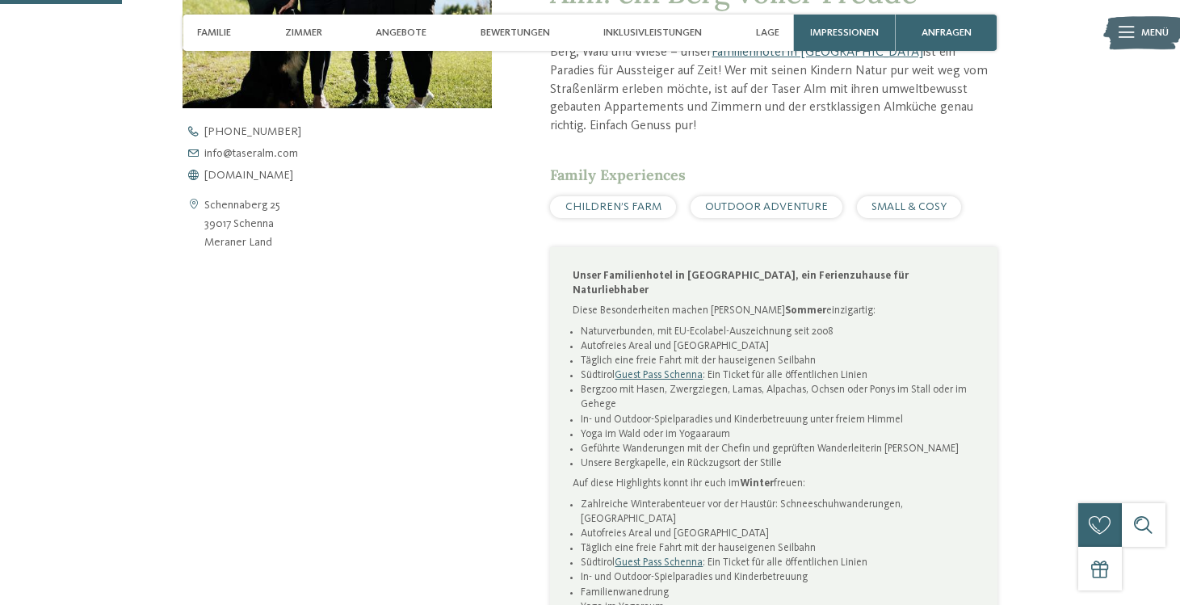
scroll to position [584, 0]
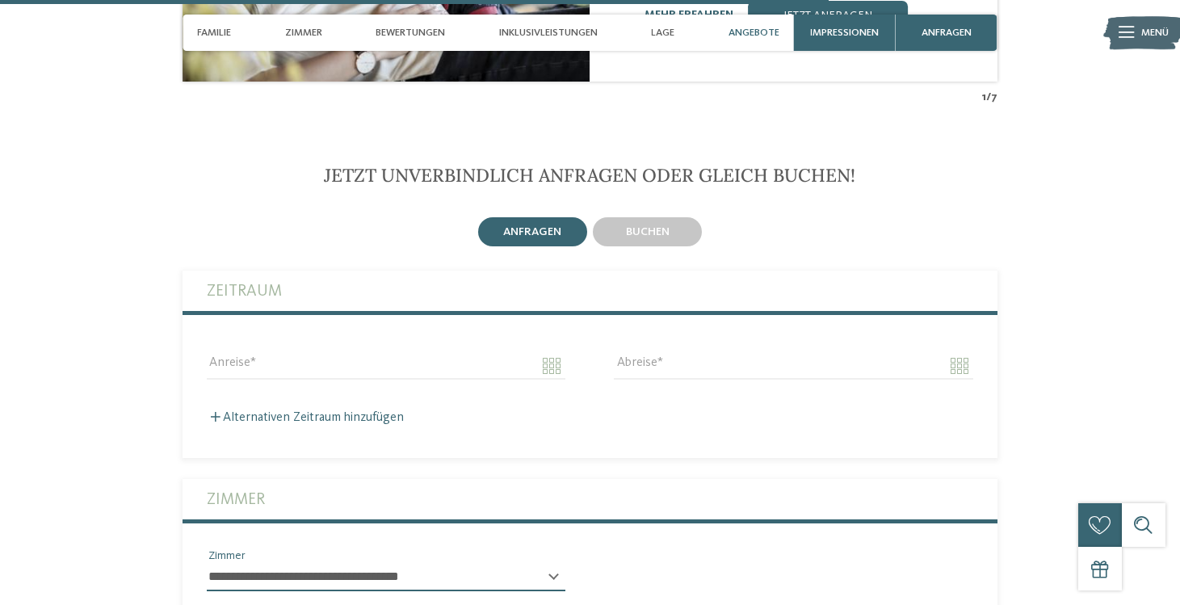
scroll to position [3478, 0]
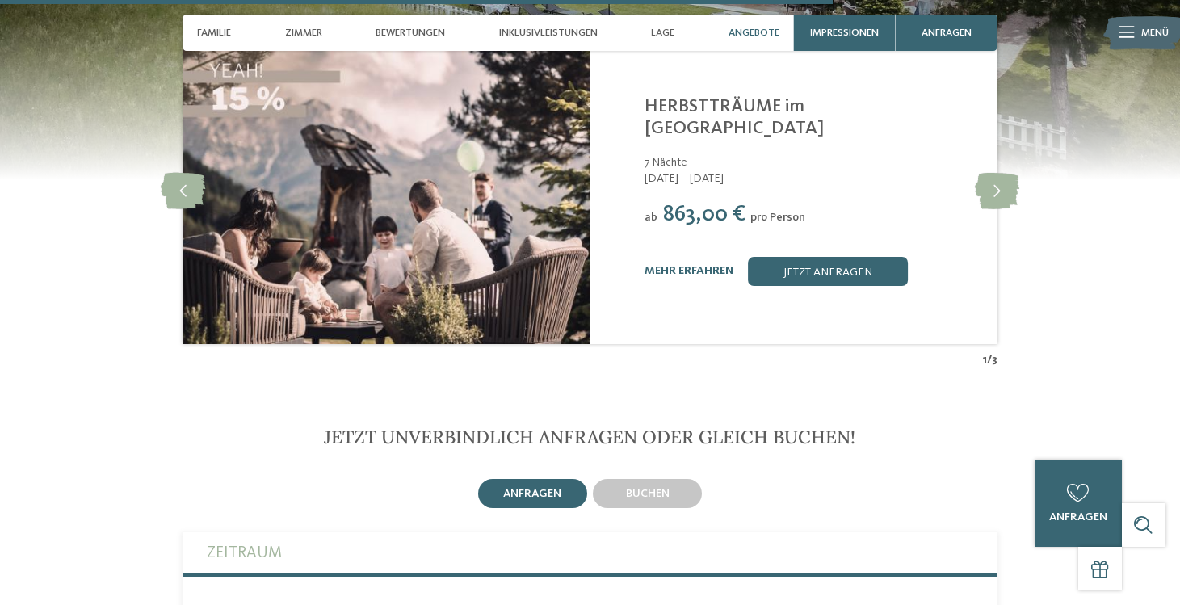
scroll to position [4231, 0]
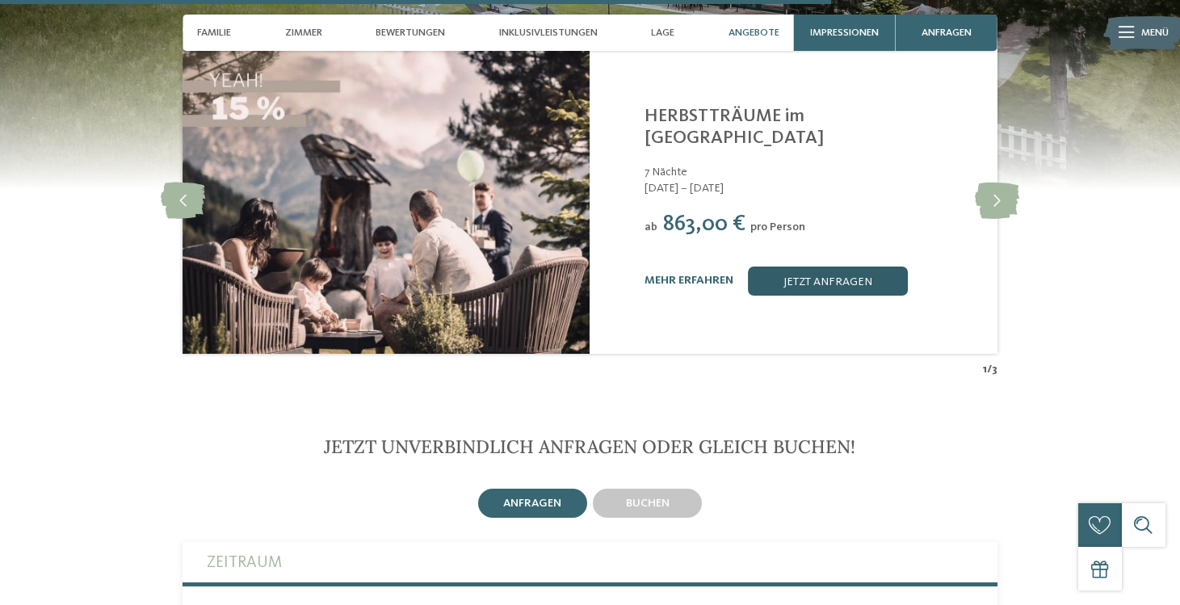
click at [833, 267] on link "jetzt anfragen" at bounding box center [828, 281] width 160 height 29
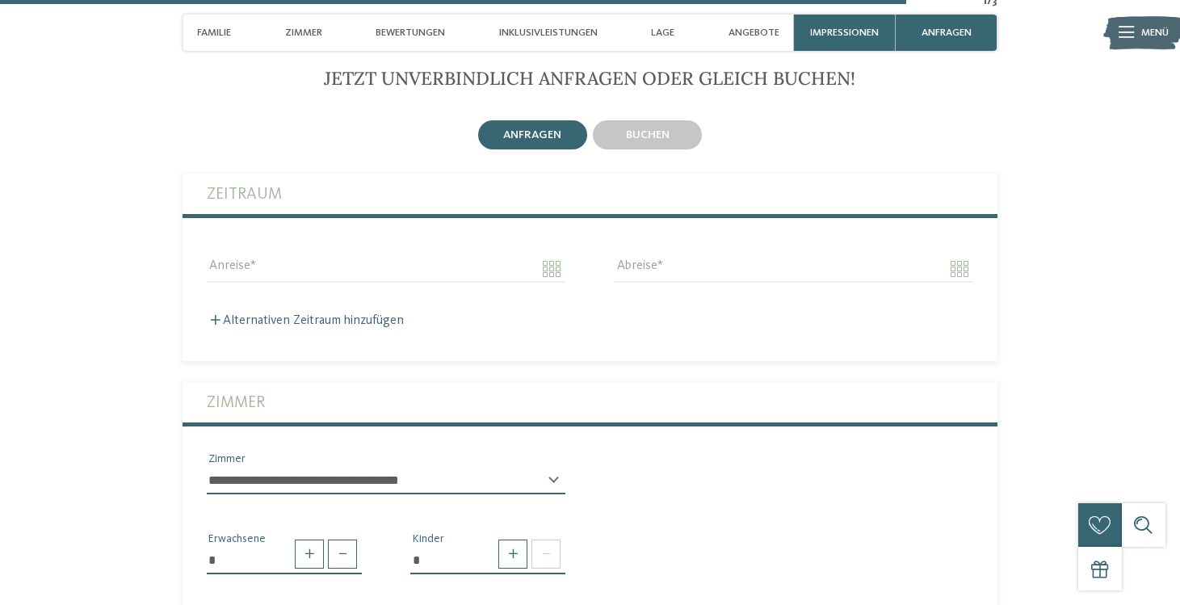
scroll to position [4604, 0]
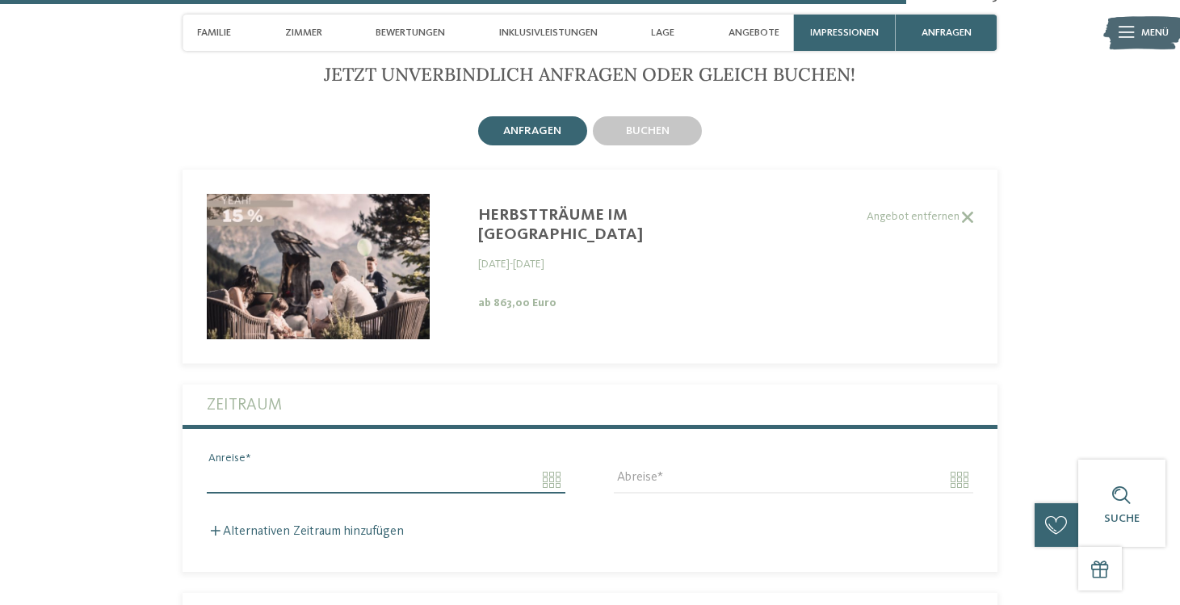
click at [400, 466] on input "Anreise" at bounding box center [386, 479] width 359 height 27
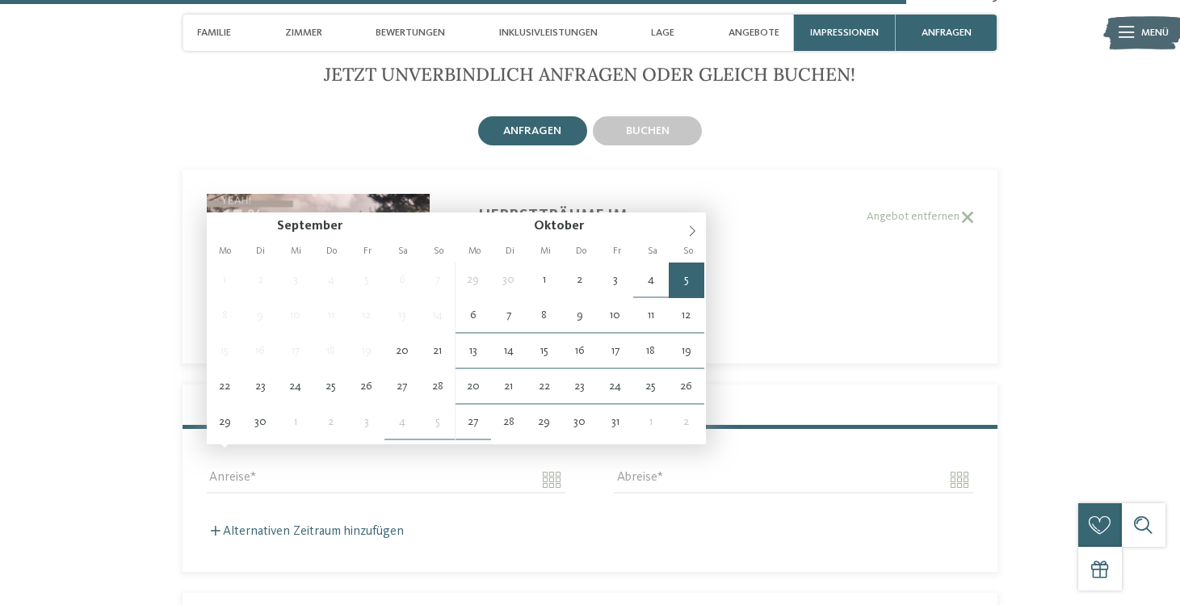
type input "**********"
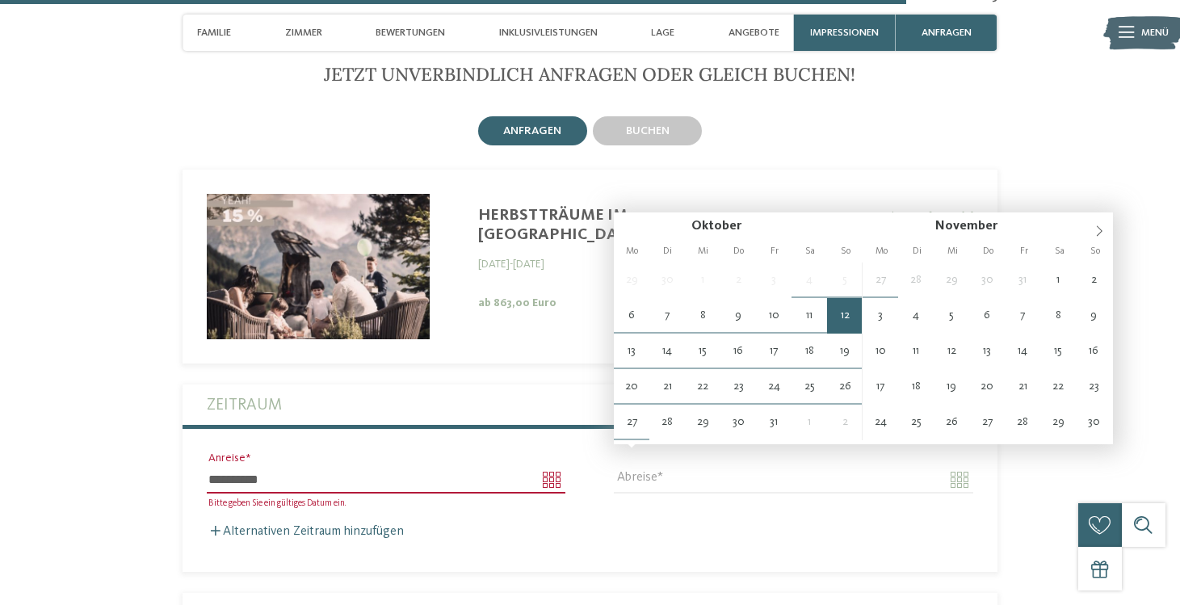
type input "**********"
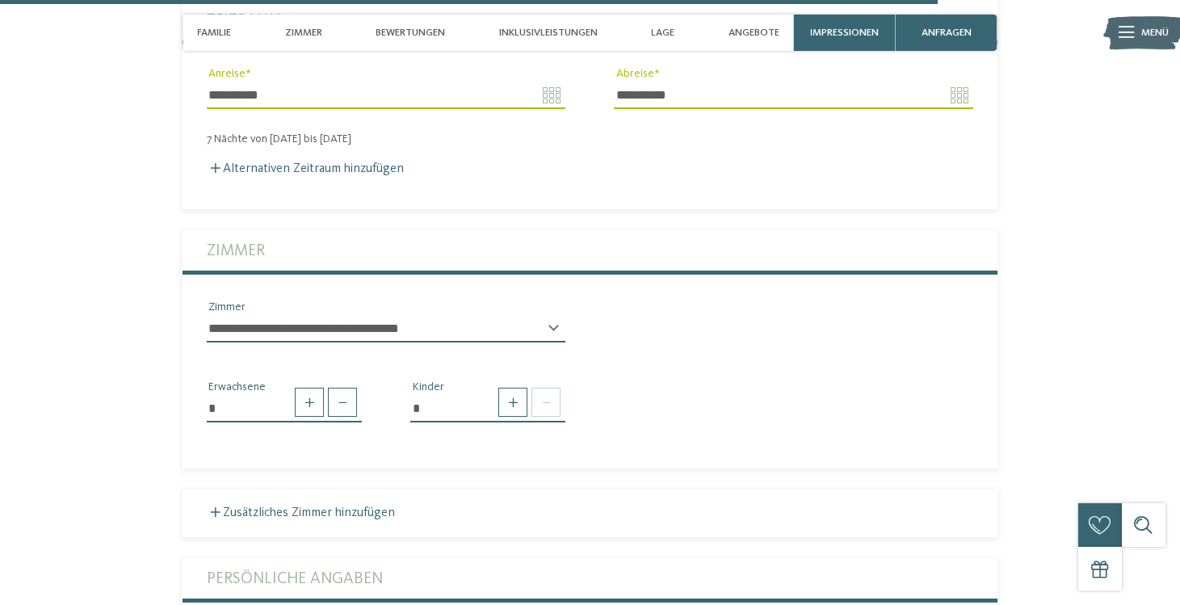
scroll to position [4990, 0]
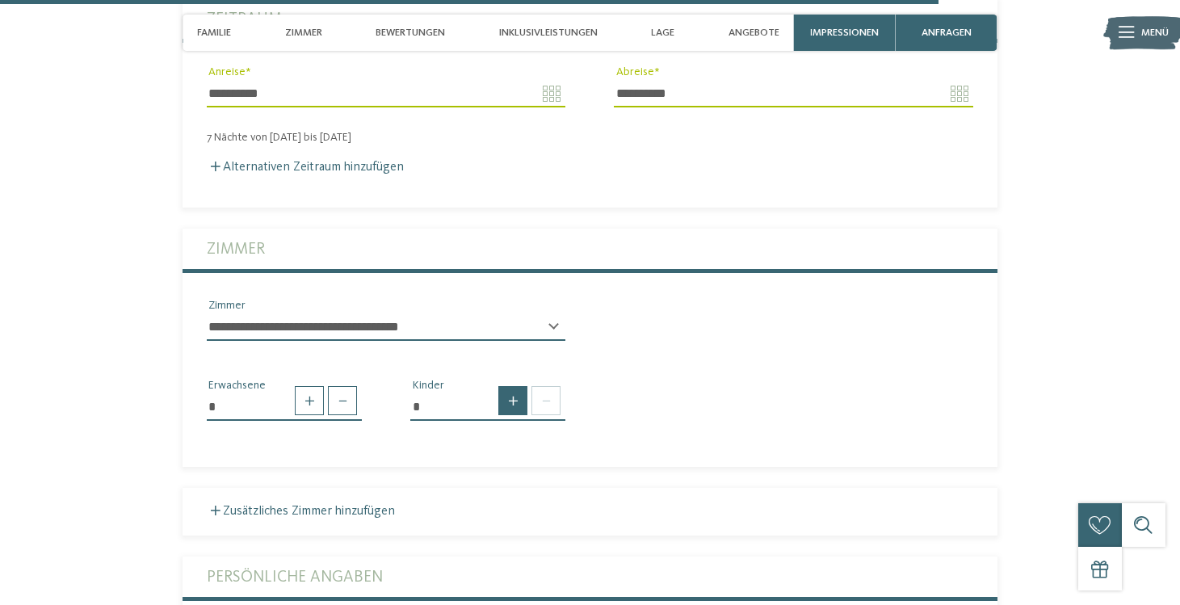
click at [518, 386] on span at bounding box center [512, 400] width 29 height 29
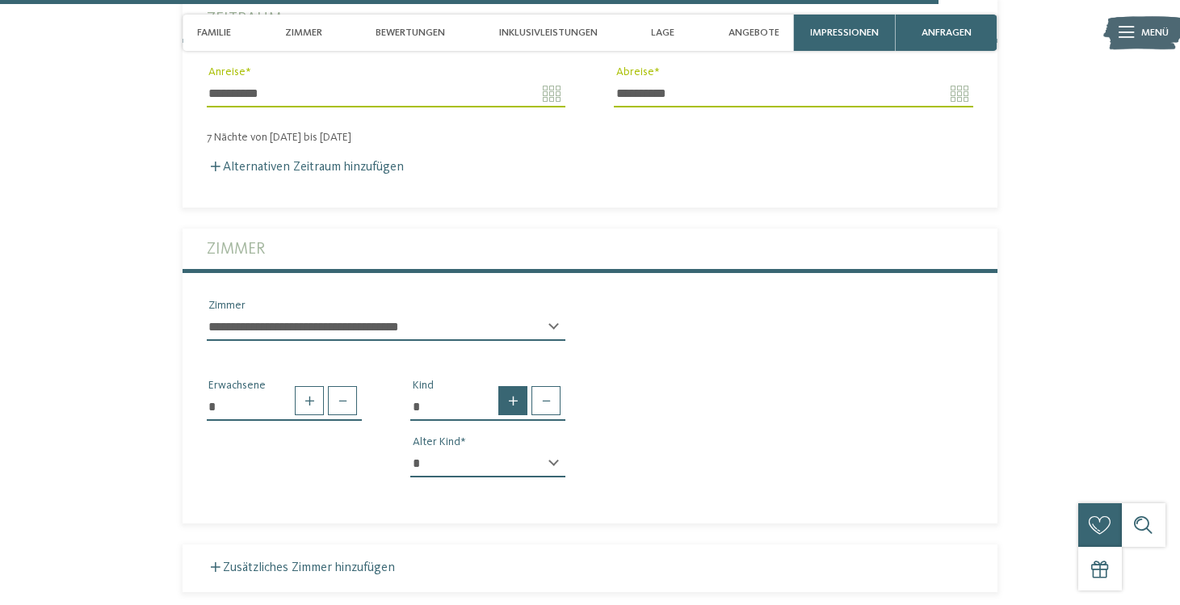
click at [518, 386] on span at bounding box center [512, 400] width 29 height 29
type input "*"
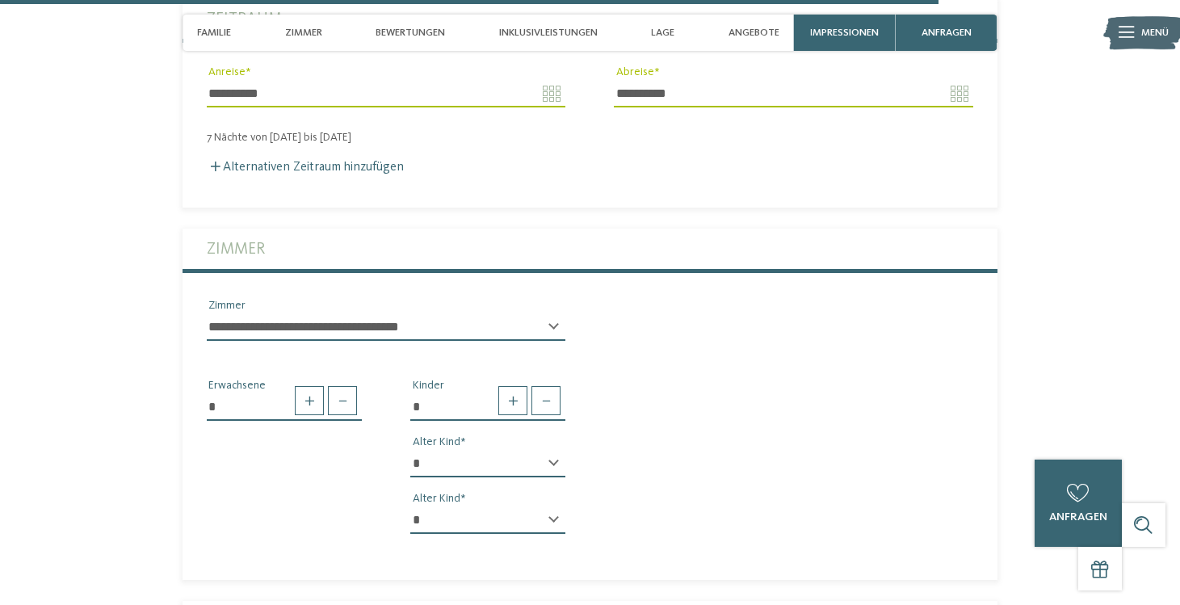
click at [553, 450] on div "* * * * * * * * * * * ** ** ** ** ** ** ** ** Alter Kind" at bounding box center [487, 470] width 155 height 40
select select "*"
click at [548, 507] on select "* * * * * * * * * * * ** ** ** ** ** ** ** **" at bounding box center [487, 520] width 155 height 27
select select "*"
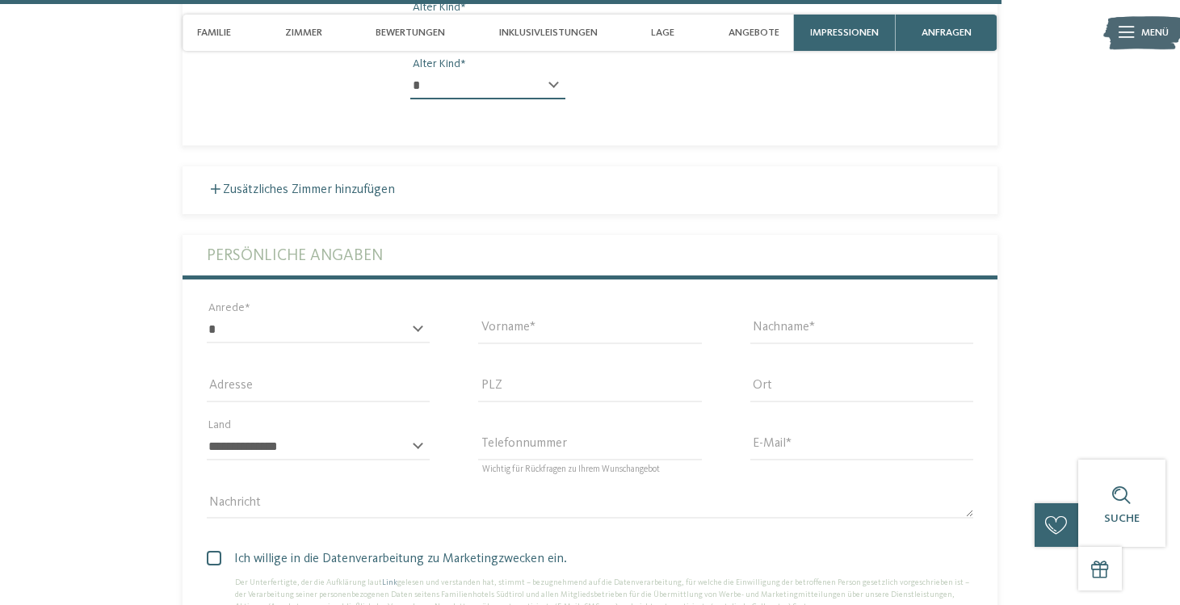
scroll to position [5425, 0]
select select "*"
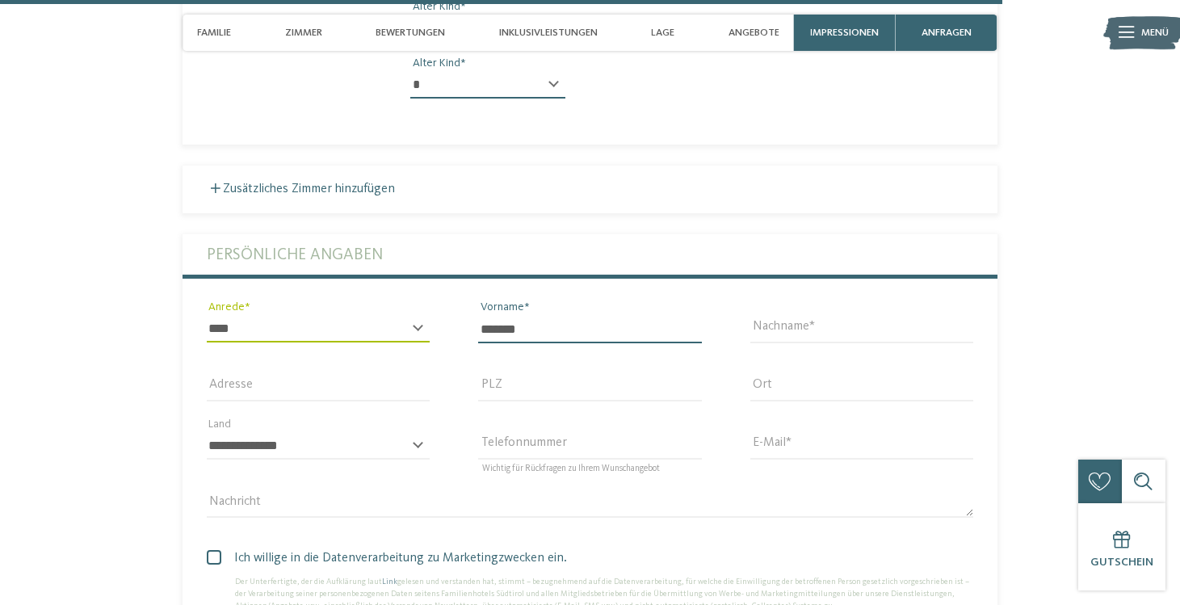
type input "*******"
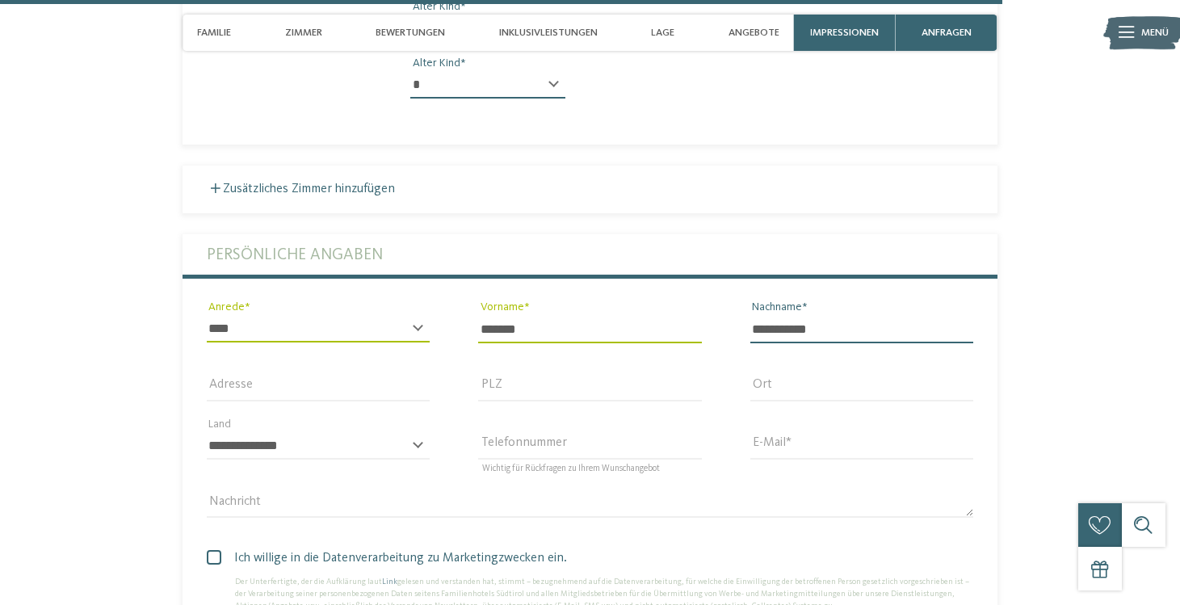
type input "**********"
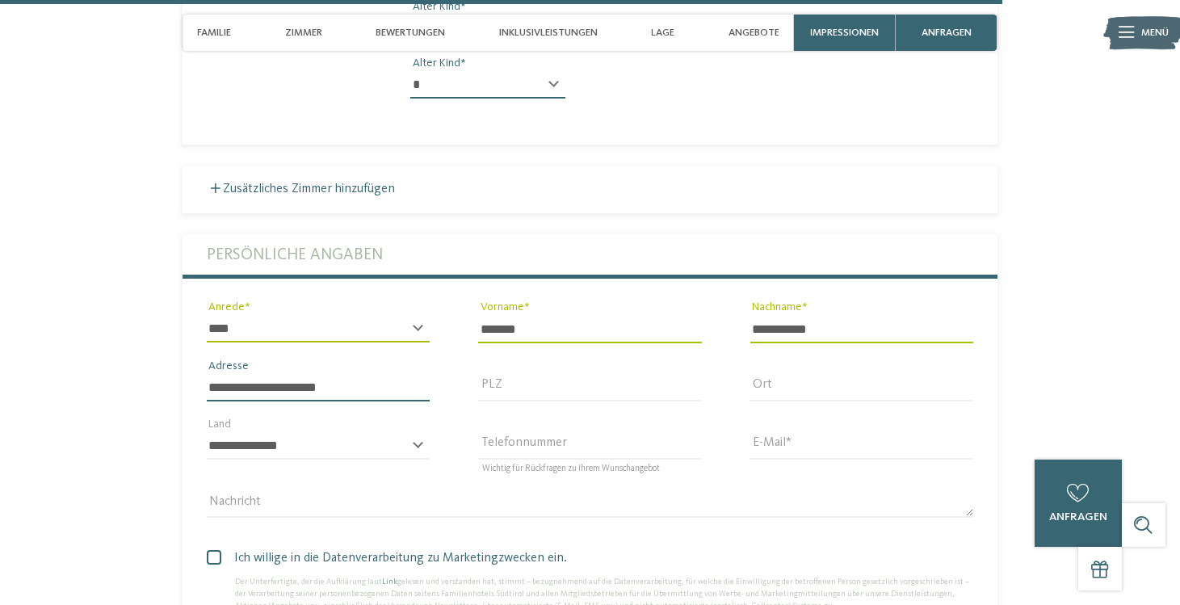
type input "**********"
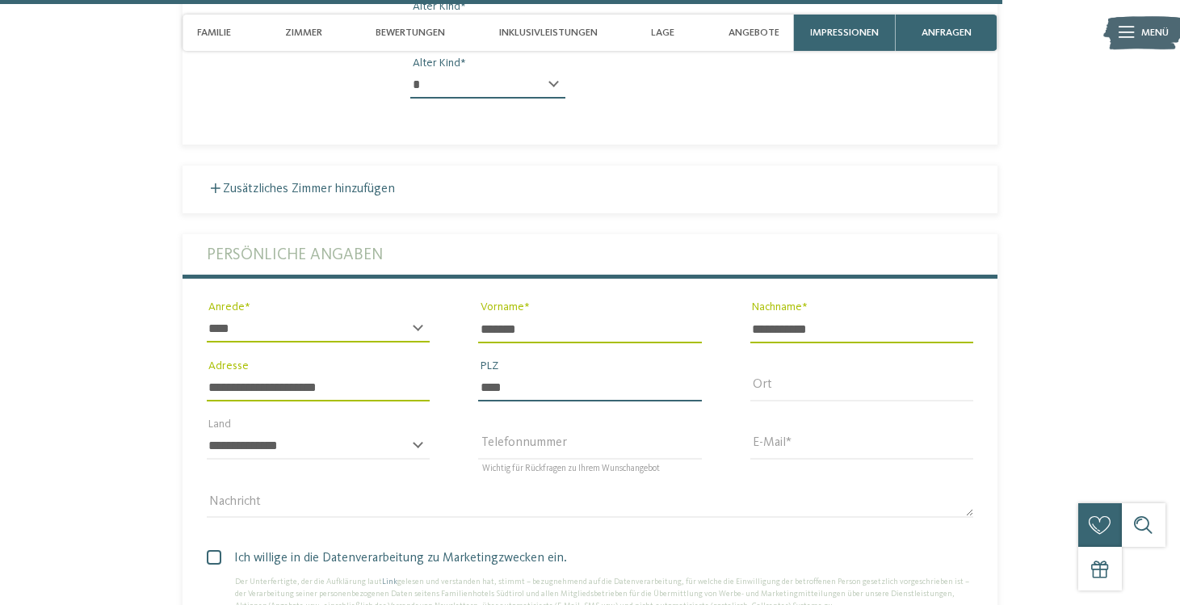
type input "****"
type input "*********"
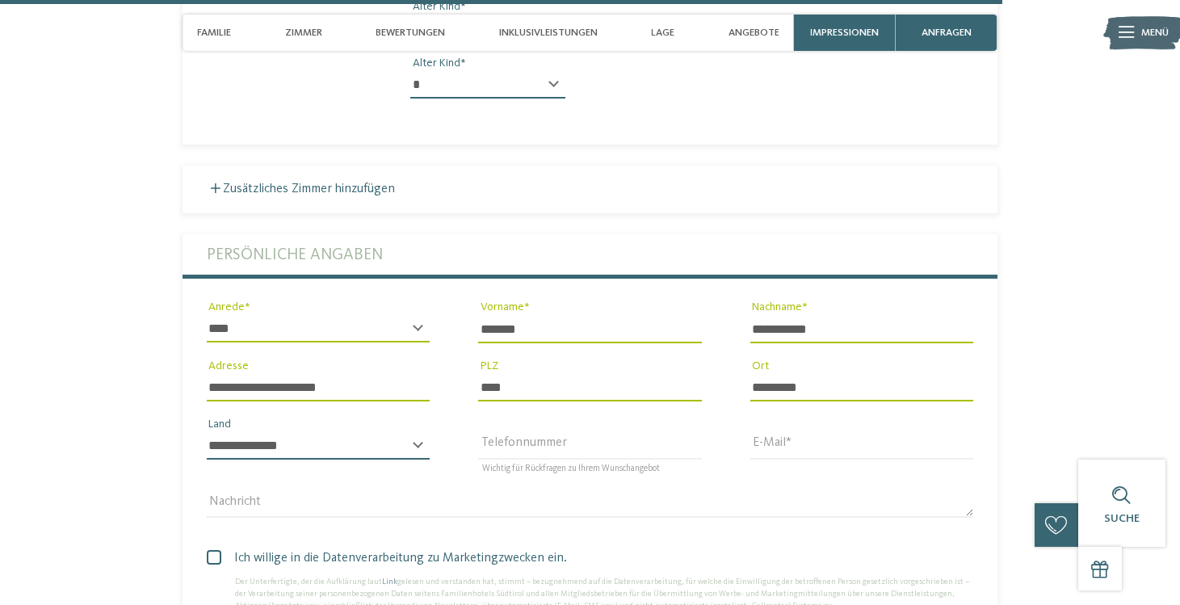
select select "**"
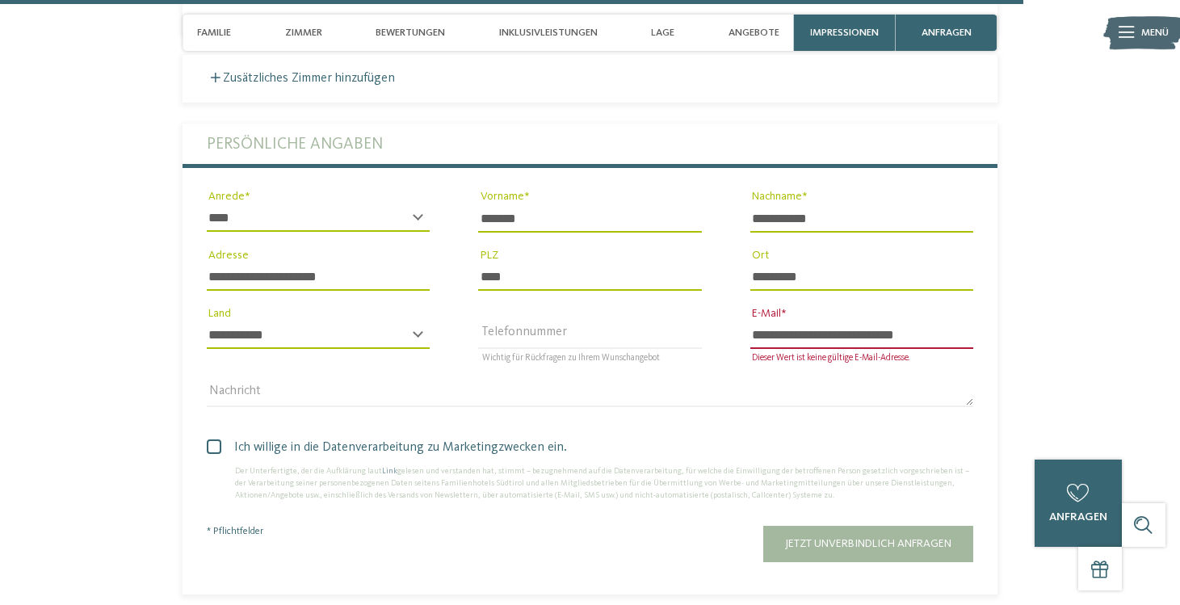
scroll to position [5539, 0]
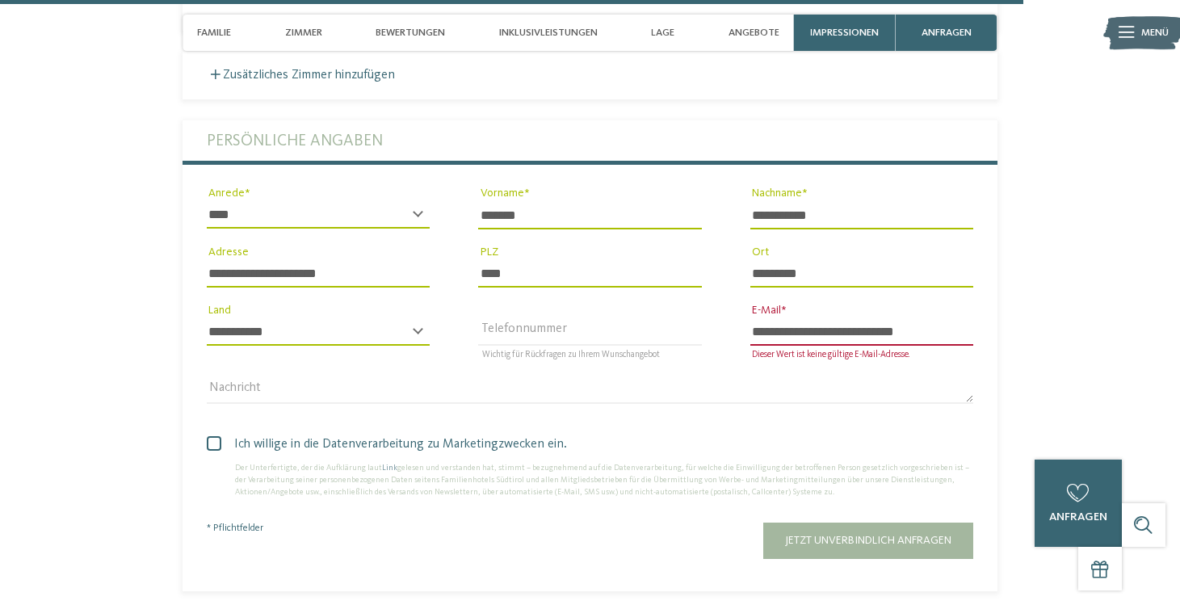
type input "**********"
click at [216, 436] on span at bounding box center [214, 443] width 15 height 15
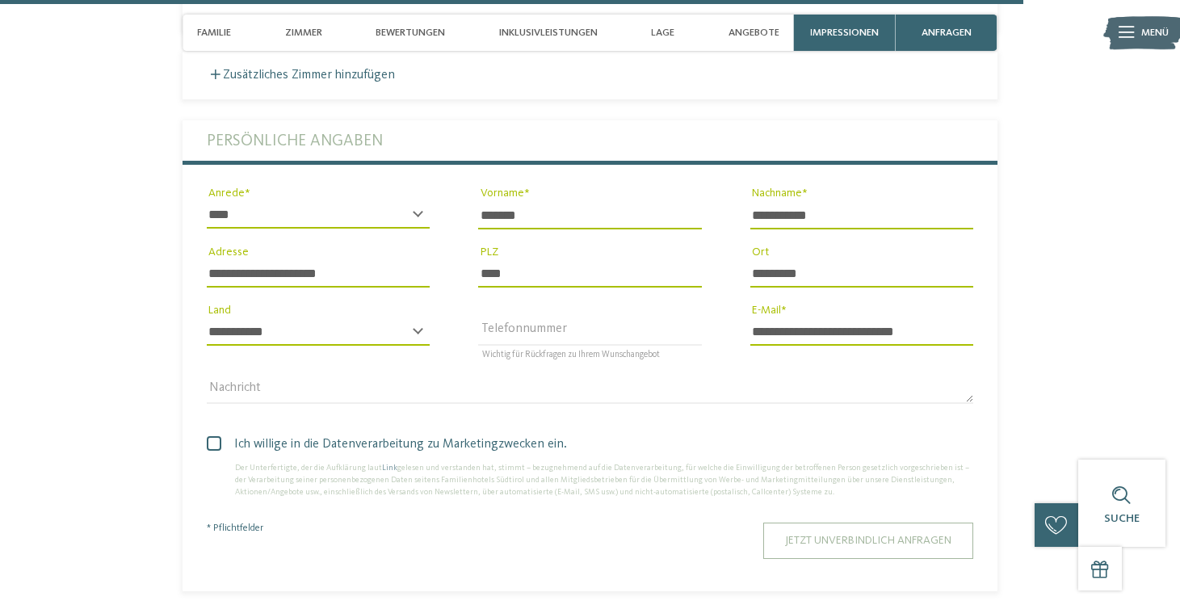
click at [905, 535] on span "Jetzt unverbindlich anfragen" at bounding box center [868, 540] width 166 height 11
